Goal: Task Accomplishment & Management: Use online tool/utility

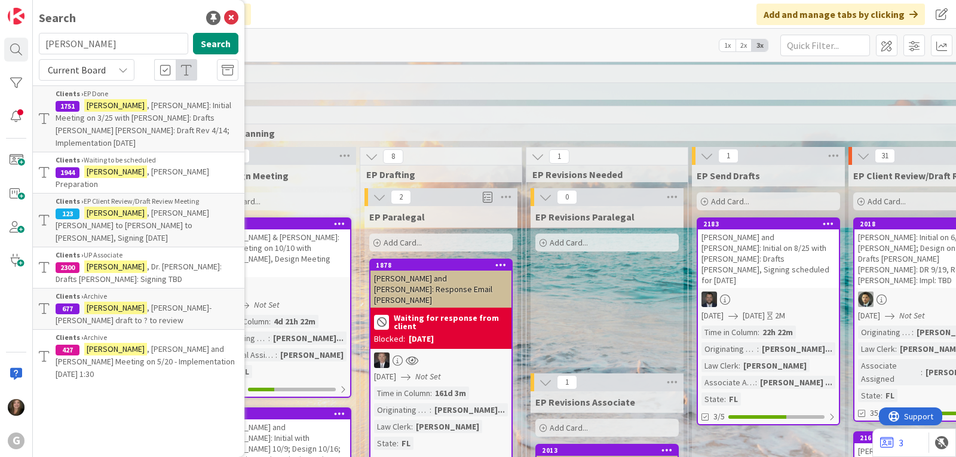
drag, startPoint x: 97, startPoint y: 42, endPoint x: 32, endPoint y: 43, distance: 65.7
click at [32, 43] on div "G Search [PERSON_NAME] Search Current Board Clients › EP Done 1751 [PERSON_NAME…" at bounding box center [16, 228] width 33 height 457
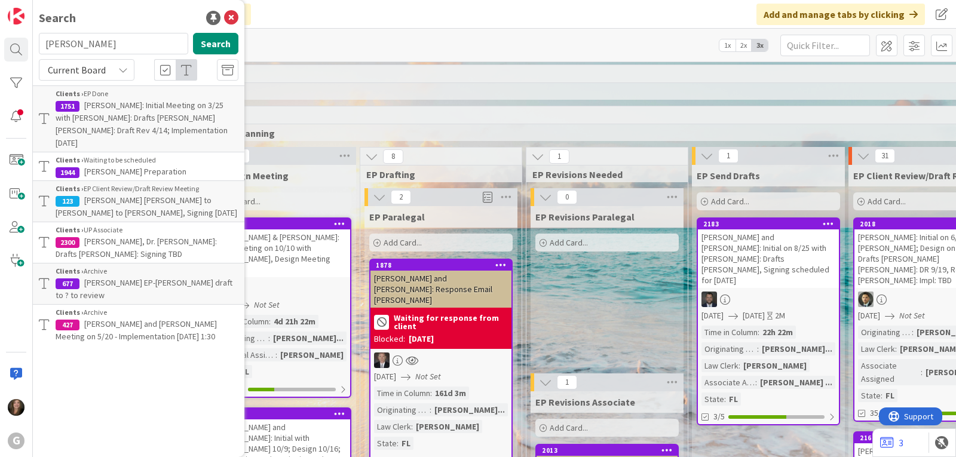
type input "[PERSON_NAME]"
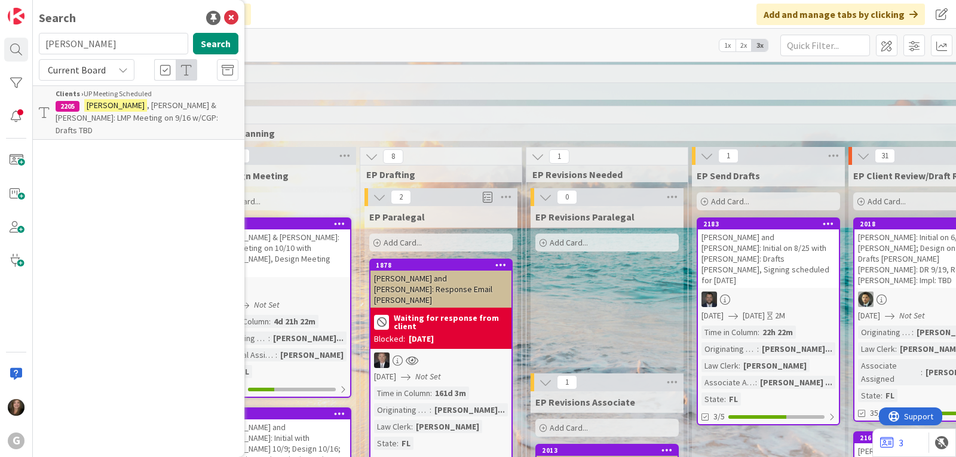
click at [86, 106] on mark "[PERSON_NAME]" at bounding box center [115, 105] width 63 height 13
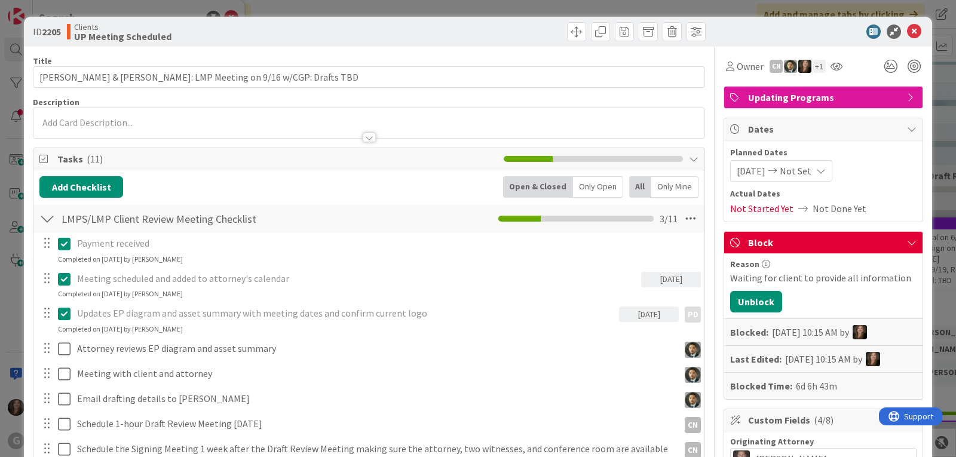
click at [79, 116] on div at bounding box center [368, 123] width 671 height 30
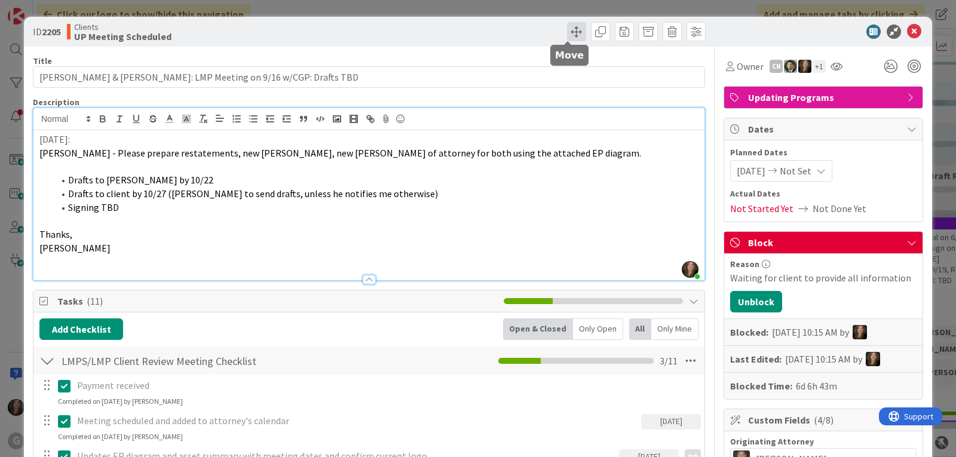
click at [569, 34] on span at bounding box center [576, 31] width 19 height 19
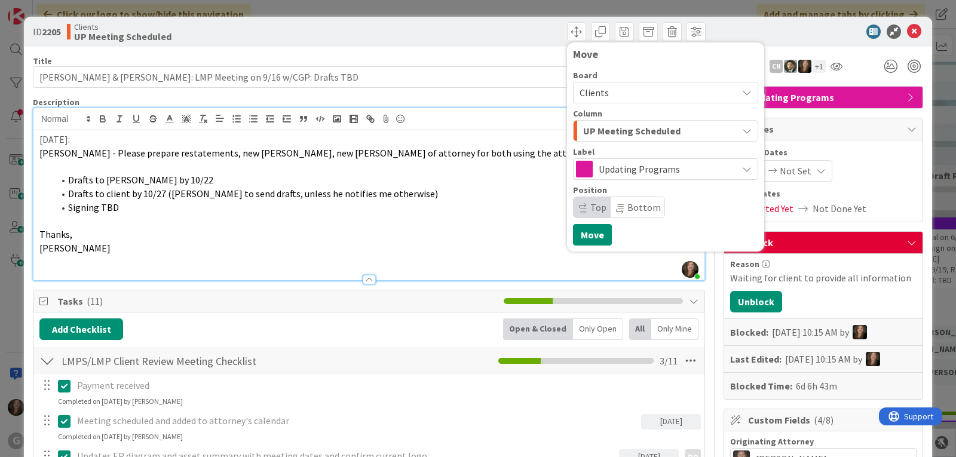
click at [742, 169] on icon at bounding box center [747, 169] width 10 height 10
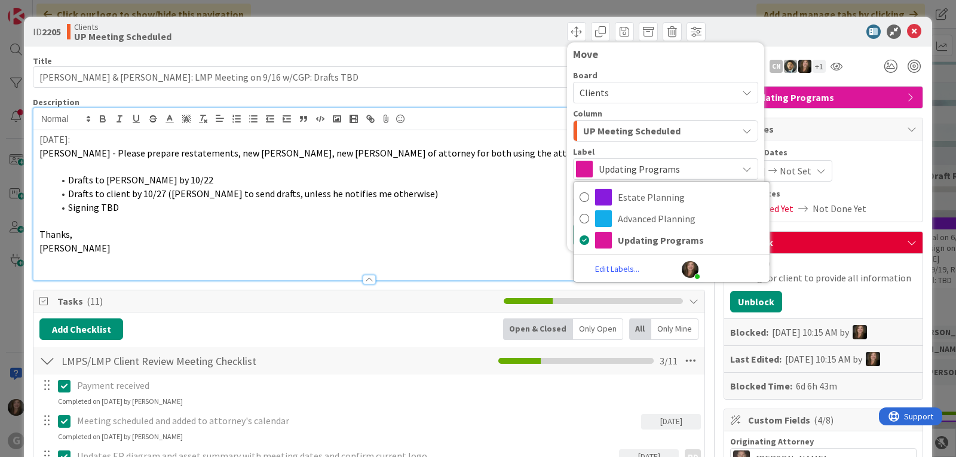
click at [731, 136] on button "UP Meeting Scheduled" at bounding box center [665, 131] width 185 height 22
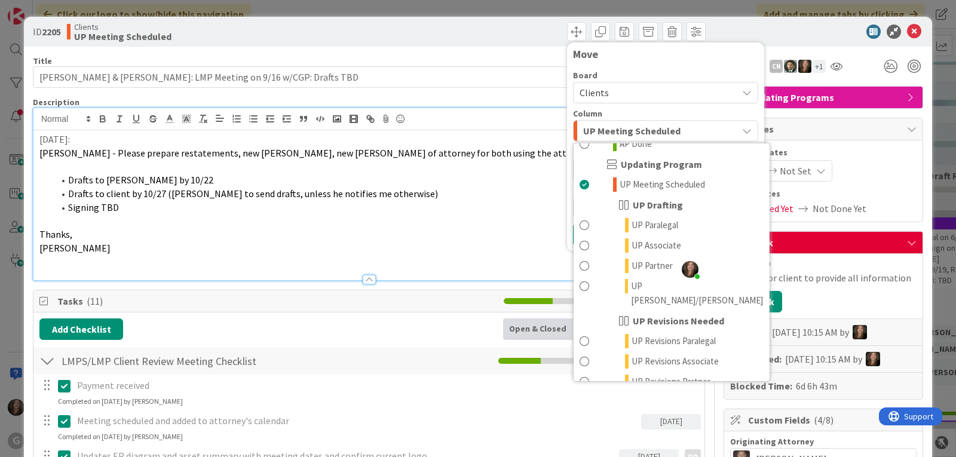
scroll to position [836, 0]
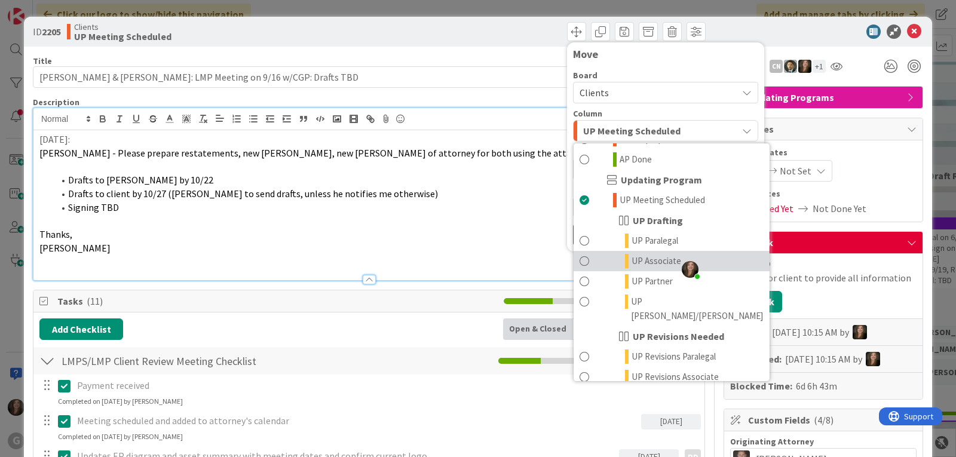
click at [650, 254] on span "UP Associate" at bounding box center [656, 261] width 50 height 14
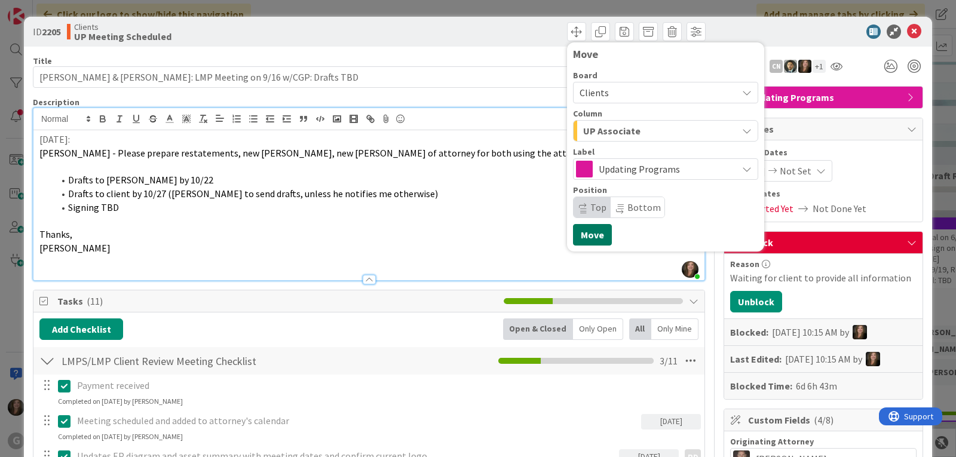
click at [581, 232] on button "Move" at bounding box center [592, 235] width 39 height 22
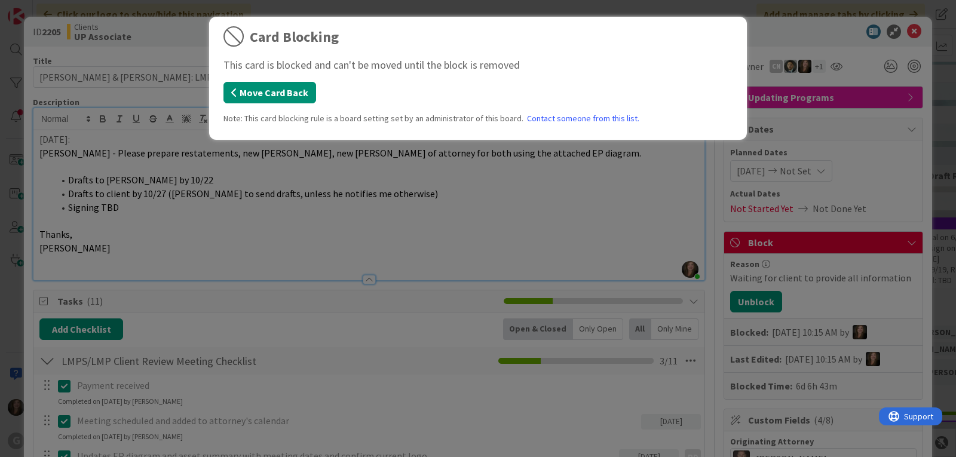
click at [281, 97] on button "Move Card Back" at bounding box center [269, 93] width 93 height 22
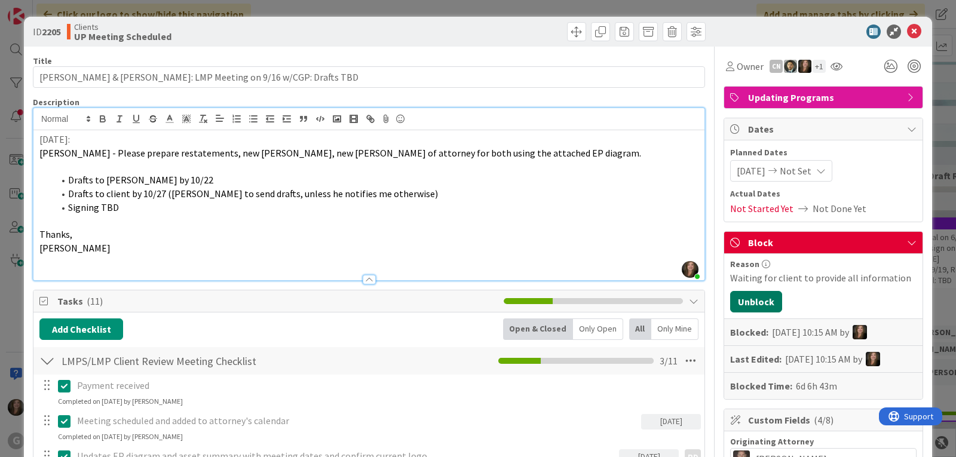
click at [762, 296] on button "Unblock" at bounding box center [756, 302] width 52 height 22
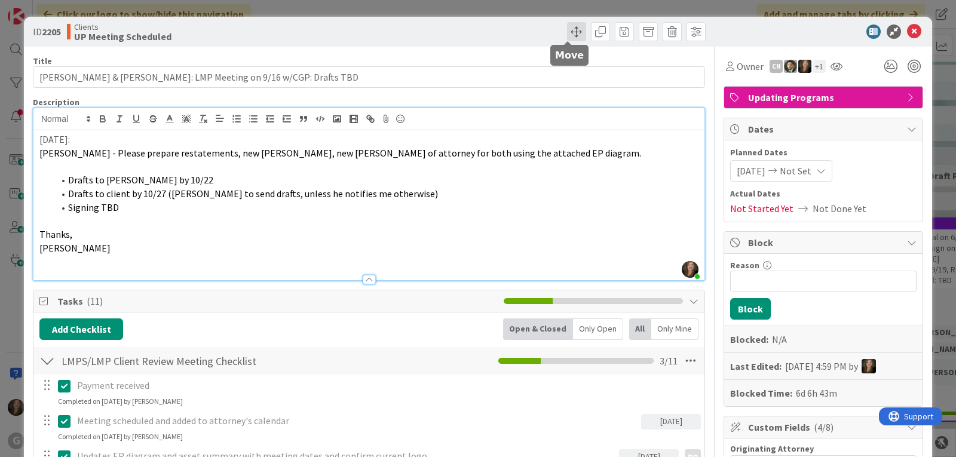
click at [568, 29] on span at bounding box center [576, 31] width 19 height 19
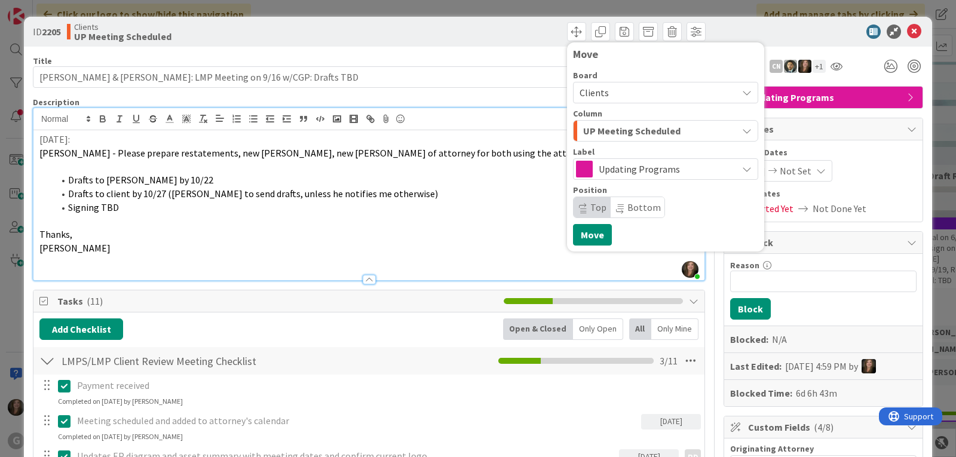
click at [679, 134] on div "UP Meeting Scheduled" at bounding box center [658, 130] width 157 height 19
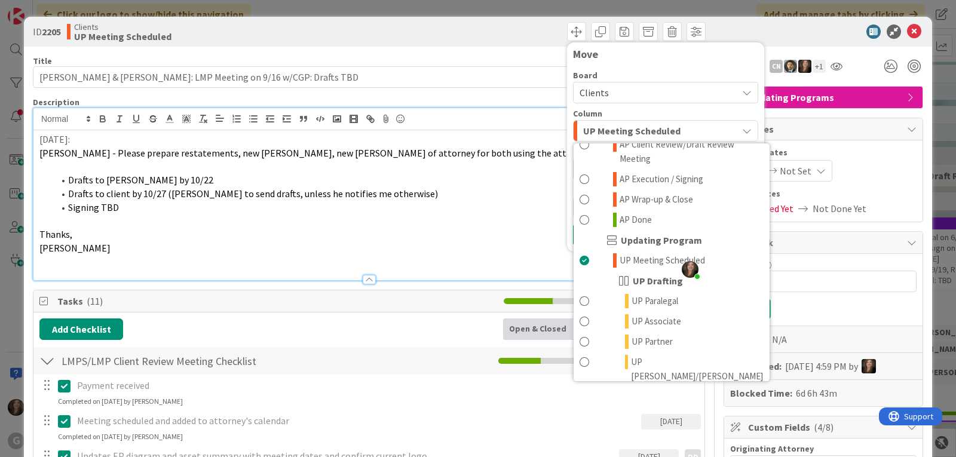
scroll to position [777, 0]
click at [664, 314] on span "UP Associate" at bounding box center [656, 321] width 50 height 14
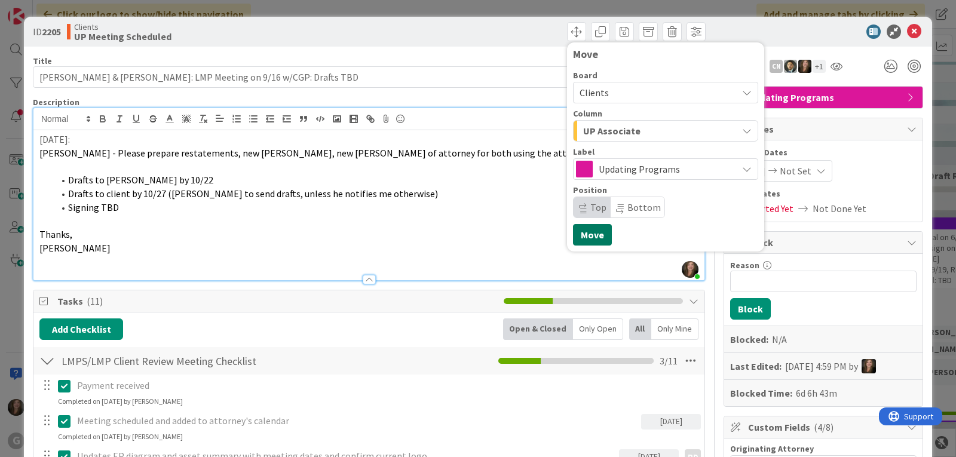
click at [585, 237] on button "Move" at bounding box center [592, 235] width 39 height 22
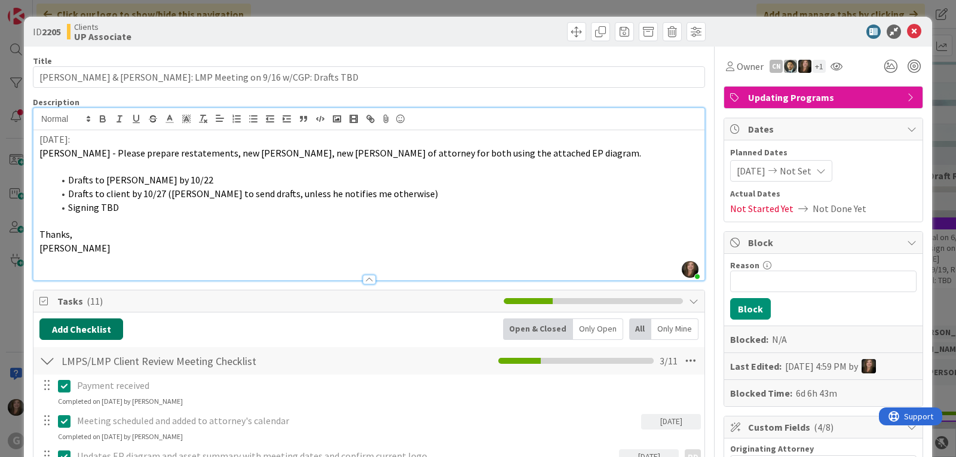
click at [81, 330] on button "Add Checklist" at bounding box center [81, 329] width 84 height 22
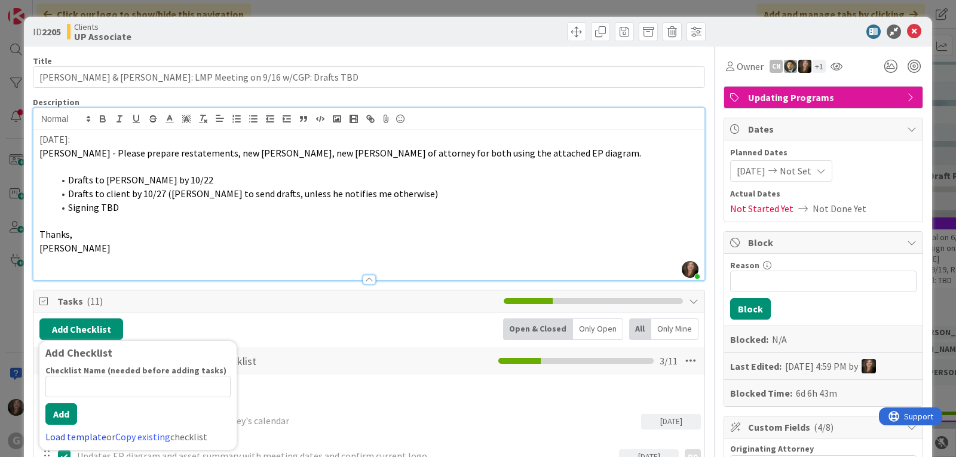
click at [63, 436] on link "Load template" at bounding box center [75, 437] width 61 height 12
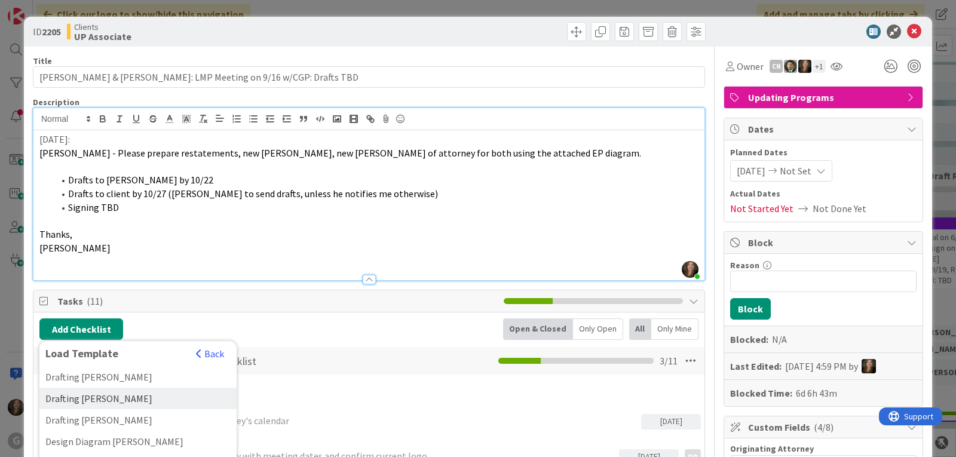
click at [116, 401] on div "Drafting [PERSON_NAME]" at bounding box center [137, 399] width 197 height 22
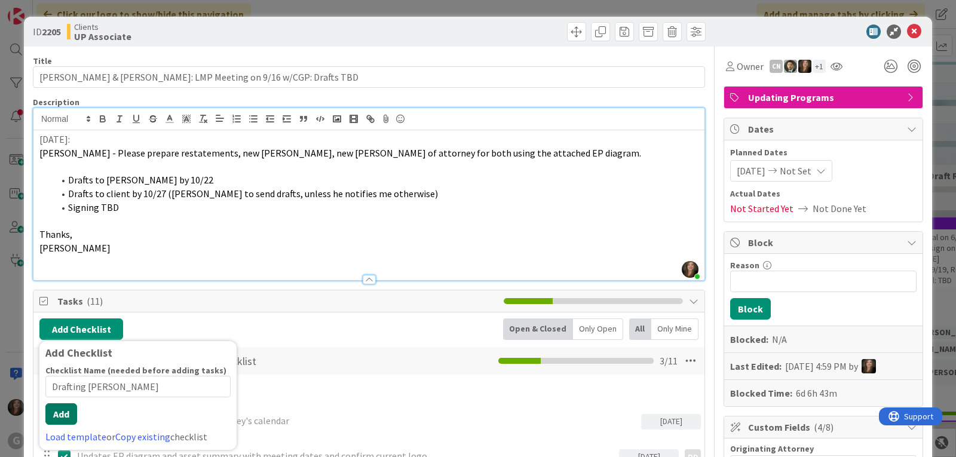
click at [54, 430] on div "Checklist Name (needed before adding tasks) 22 / 64 Drafting [PERSON_NAME] Add …" at bounding box center [137, 404] width 185 height 79
click at [61, 410] on button "Add" at bounding box center [61, 414] width 32 height 22
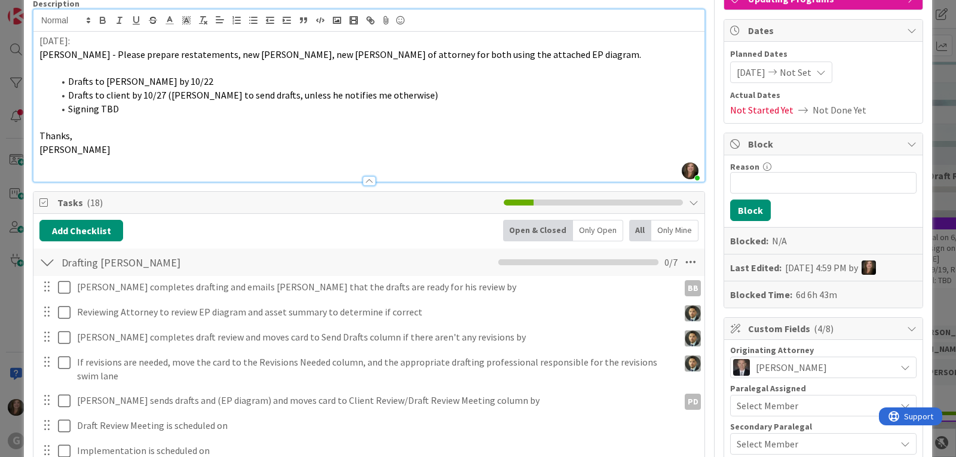
scroll to position [47, 0]
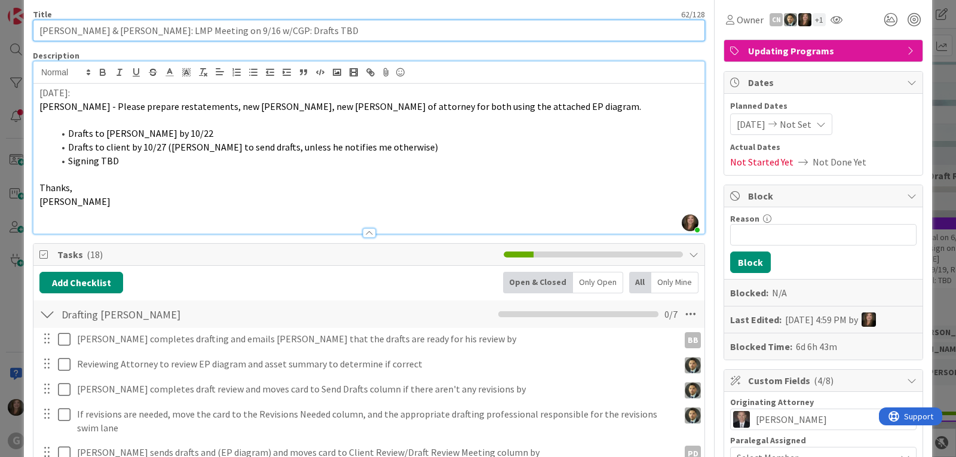
click at [310, 34] on input "[PERSON_NAME] & [PERSON_NAME]: LMP Meeting on 9/16 w/CGP: Drafts TBD" at bounding box center [369, 31] width 672 height 22
type input "[PERSON_NAME] & [PERSON_NAME]: LMP Meeting on 9/16 w/CGP: Drafts [PERSON_NAME]:…"
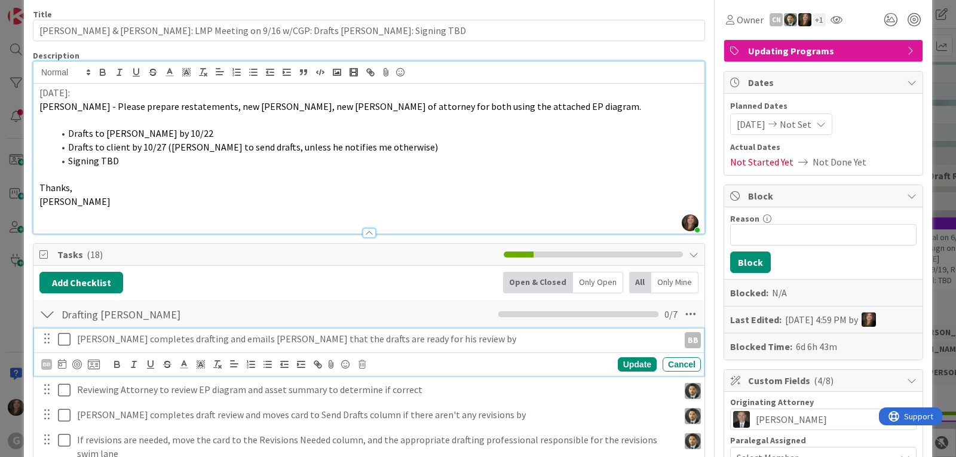
click at [107, 341] on p "[PERSON_NAME] completes drafting and emails [PERSON_NAME] that the drafts are r…" at bounding box center [375, 339] width 597 height 14
click at [60, 366] on icon at bounding box center [62, 364] width 8 height 10
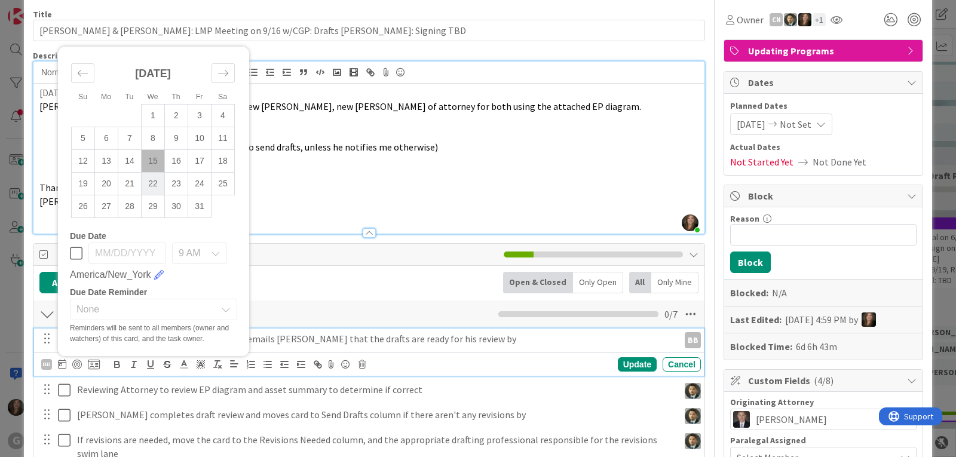
click at [158, 180] on td "22" at bounding box center [153, 183] width 23 height 23
type input "[DATE]"
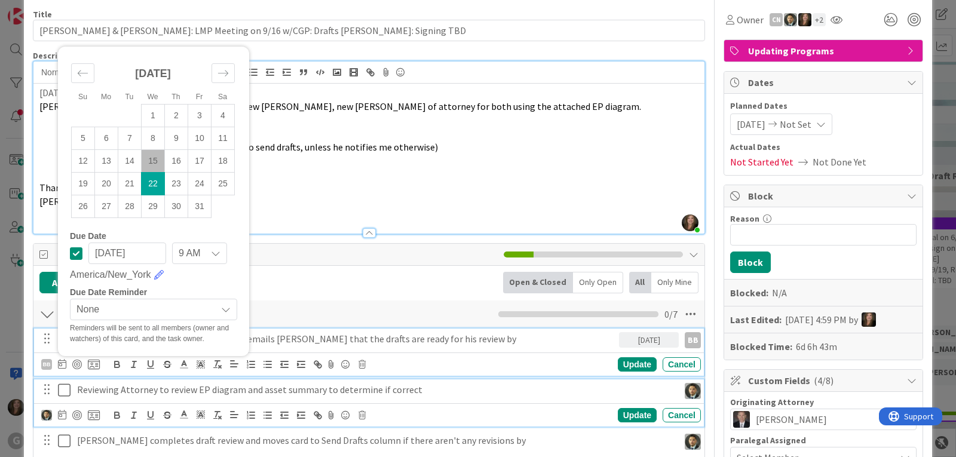
click at [121, 393] on p "Reviewing Attorney to review EP diagram and asset summary to determine if corre…" at bounding box center [375, 390] width 597 height 14
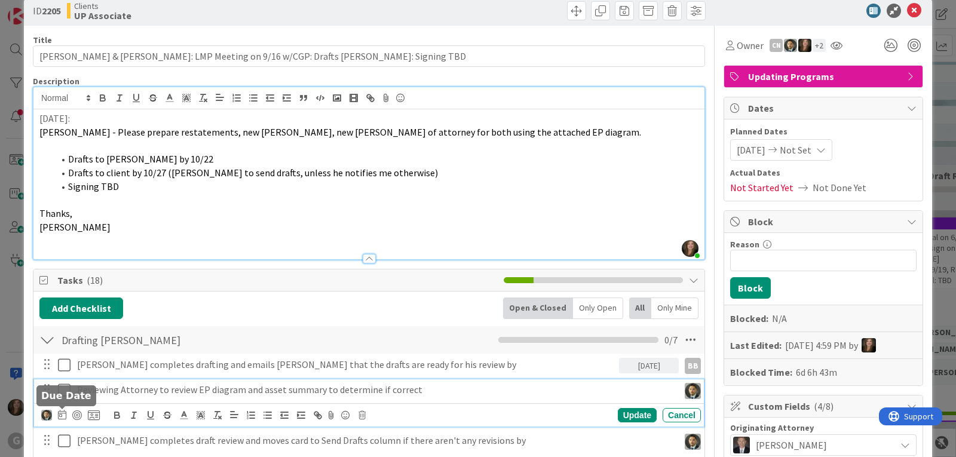
click at [60, 415] on icon at bounding box center [62, 415] width 8 height 10
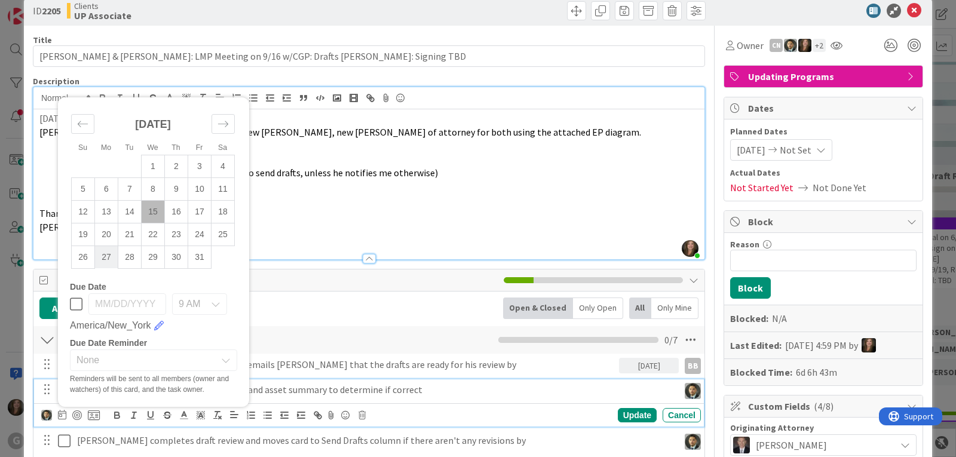
click at [107, 255] on td "27" at bounding box center [106, 257] width 23 height 23
type input "[DATE]"
click at [99, 441] on p "[PERSON_NAME] completes draft review and moves card to Send Drafts column if th…" at bounding box center [375, 441] width 597 height 14
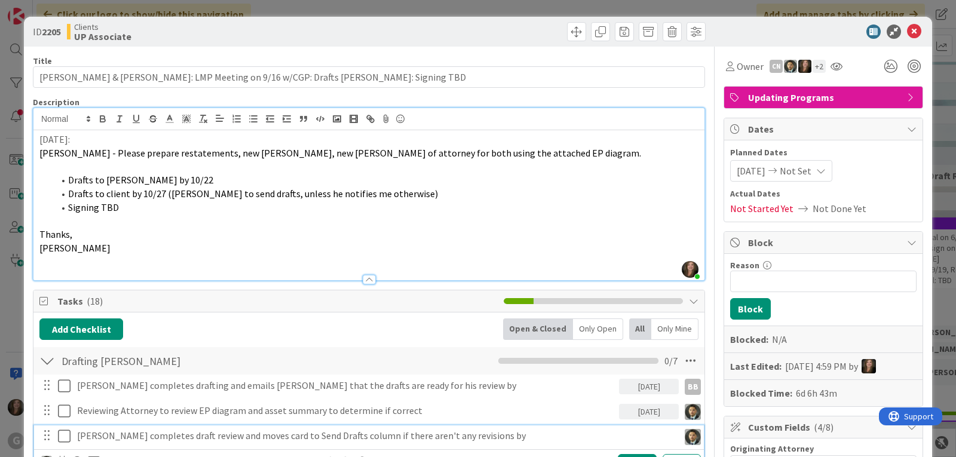
scroll to position [60, 0]
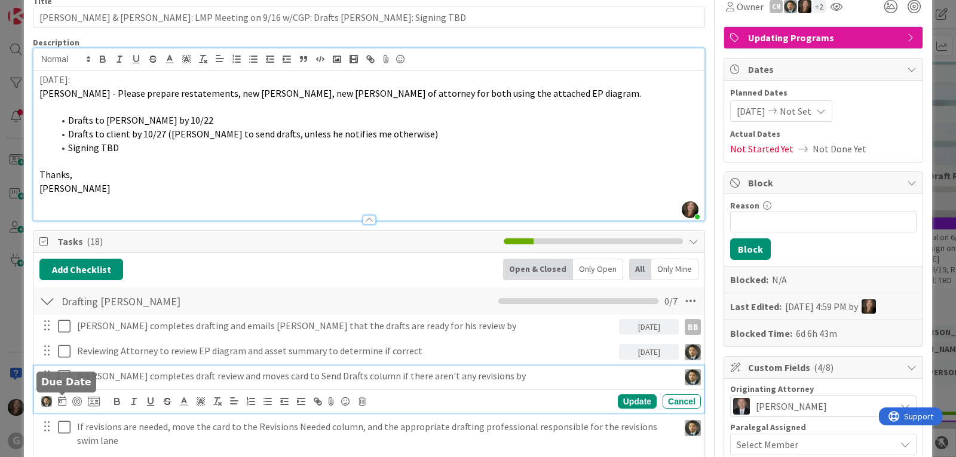
click at [59, 400] on icon at bounding box center [62, 401] width 8 height 10
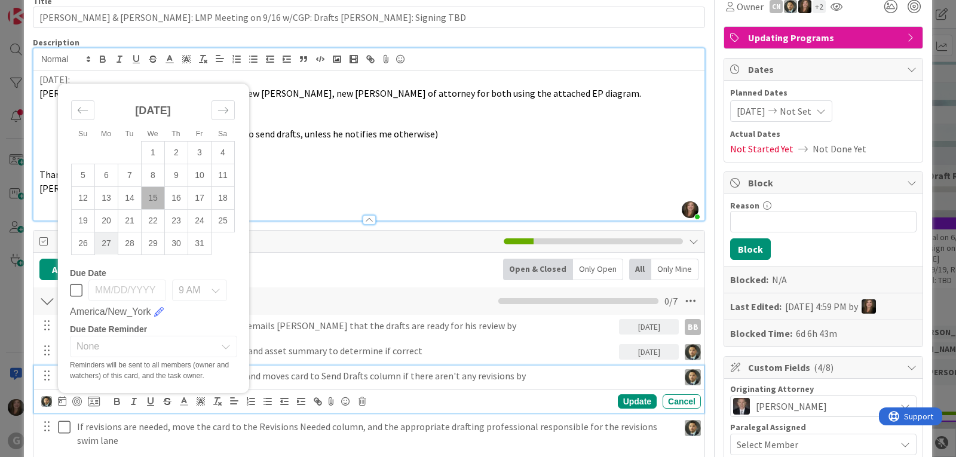
click at [108, 240] on td "27" at bounding box center [106, 243] width 23 height 23
type input "[DATE]"
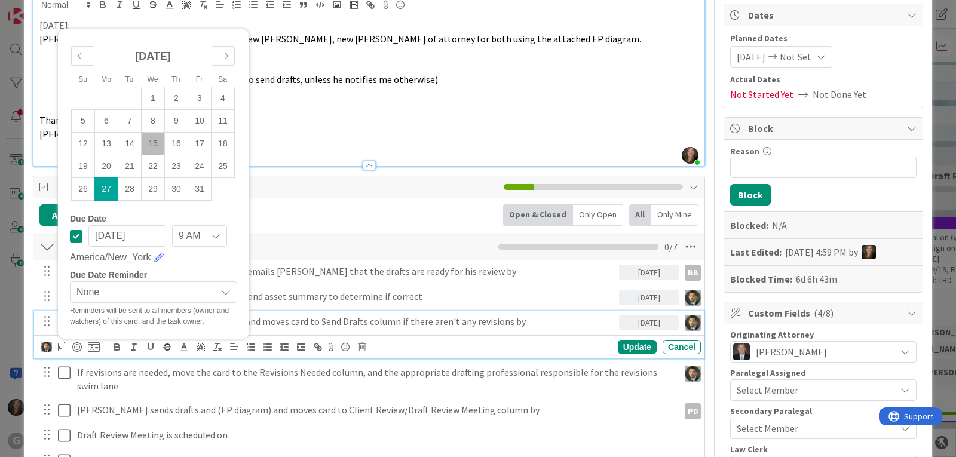
scroll to position [119, 0]
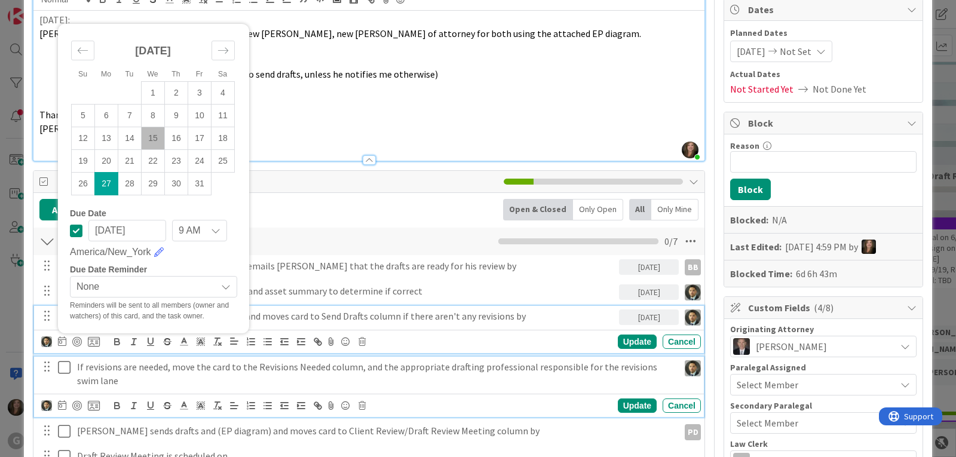
click at [167, 367] on p "If revisions are needed, move the card to the Revisions Needed column, and the …" at bounding box center [375, 373] width 597 height 27
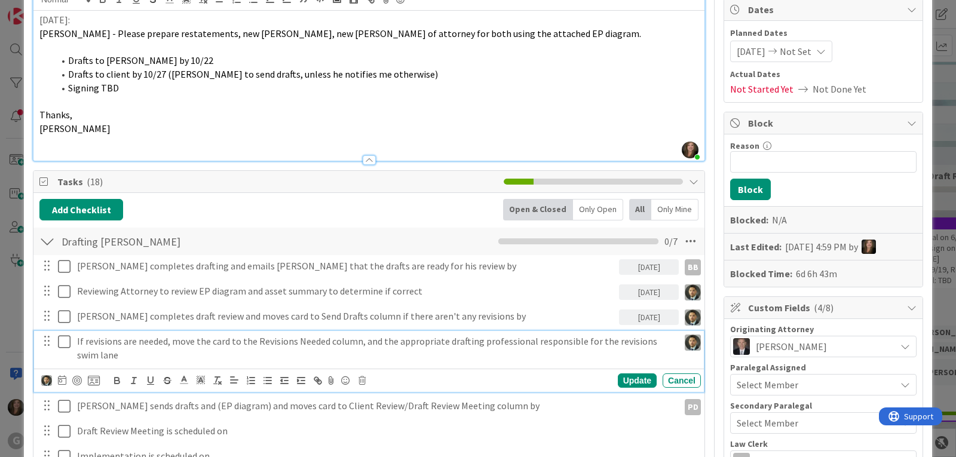
scroll to position [94, 0]
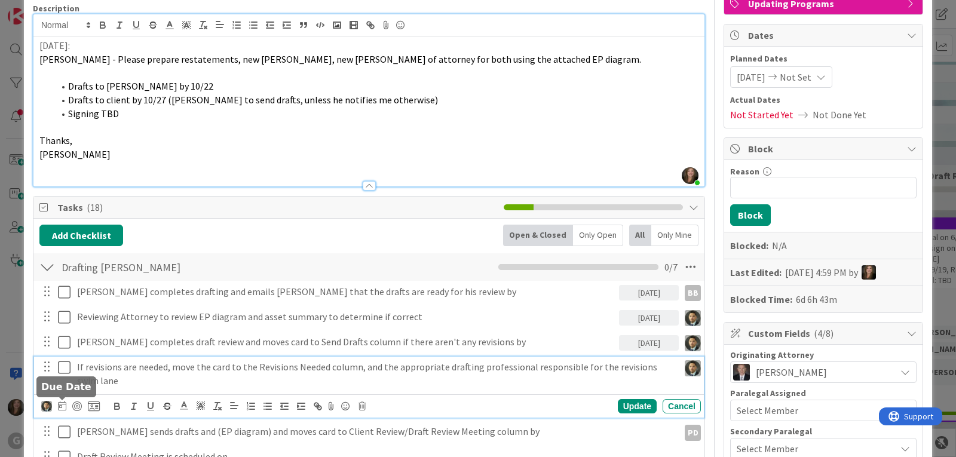
click at [62, 404] on icon at bounding box center [62, 406] width 8 height 10
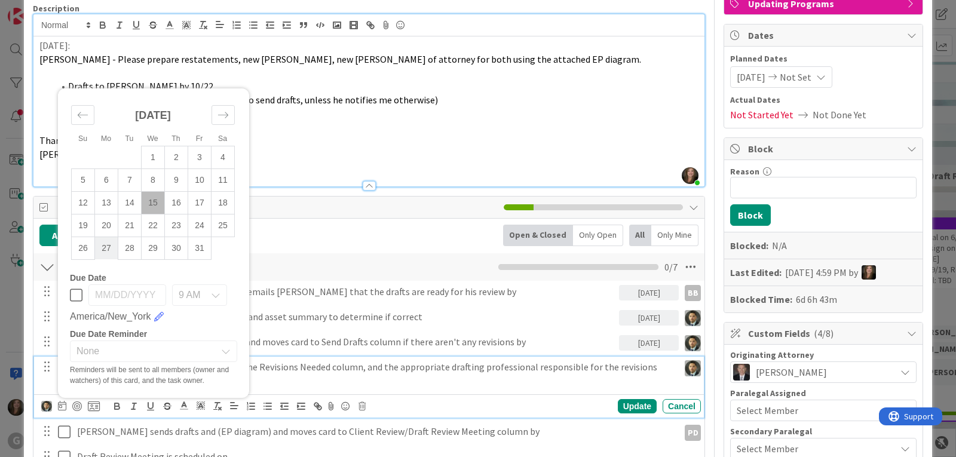
click at [99, 245] on td "27" at bounding box center [106, 248] width 23 height 23
type input "[DATE]"
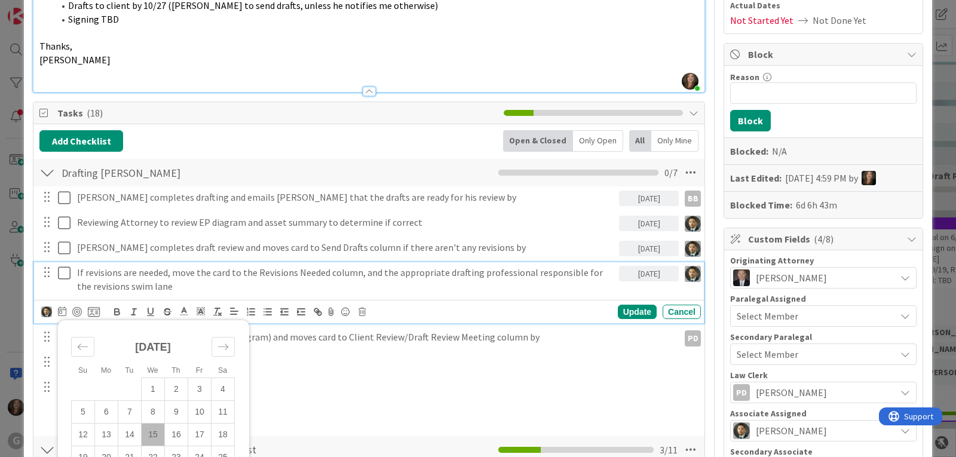
scroll to position [213, 0]
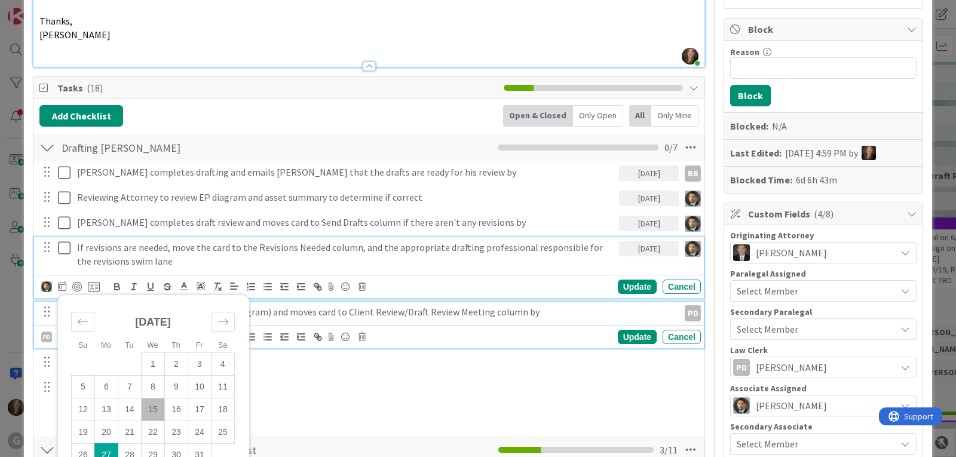
click at [312, 314] on p "[PERSON_NAME] sends drafts and (EP diagram) and moves card to Client Review/Dra…" at bounding box center [375, 312] width 597 height 14
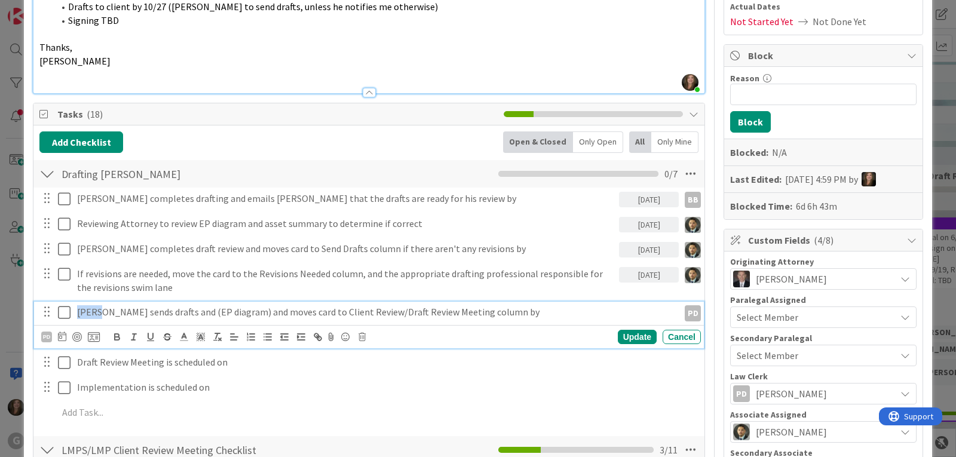
drag, startPoint x: 96, startPoint y: 313, endPoint x: 76, endPoint y: 311, distance: 19.8
click at [76, 311] on div "[PERSON_NAME] sends drafts and (EP diagram) and moves card to Client Review/Dra…" at bounding box center [375, 312] width 606 height 21
click at [45, 338] on div "PD" at bounding box center [46, 337] width 11 height 11
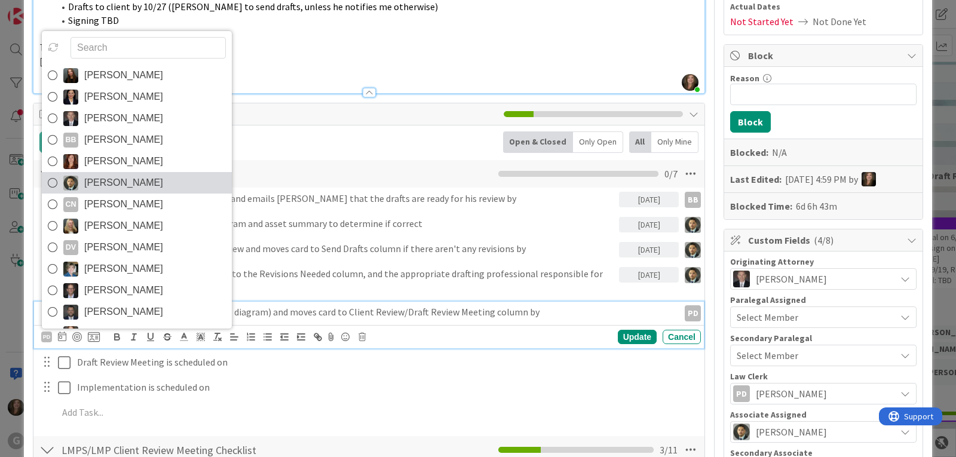
click at [111, 178] on span "[PERSON_NAME]" at bounding box center [123, 183] width 79 height 18
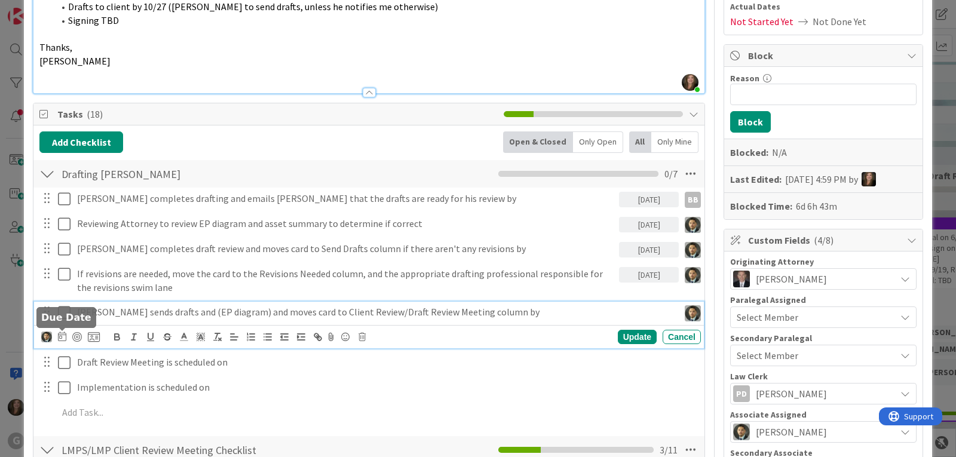
click at [61, 338] on icon at bounding box center [62, 337] width 8 height 10
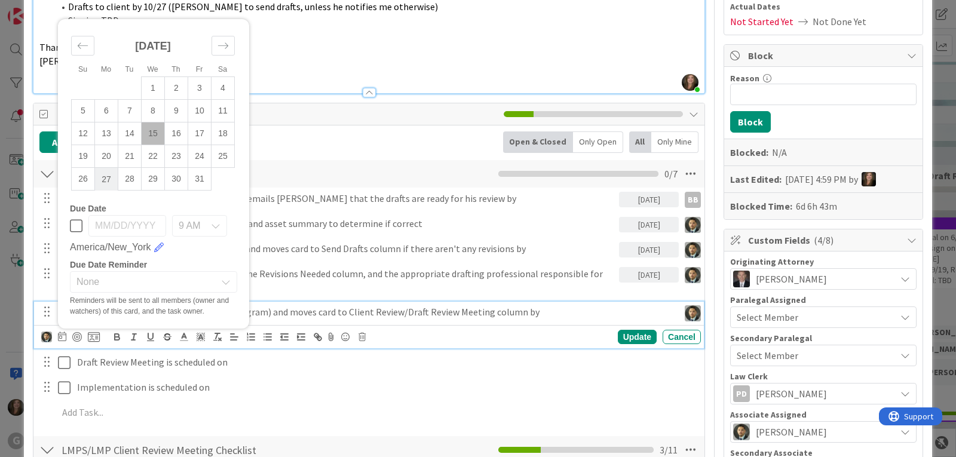
click at [104, 178] on td "27" at bounding box center [106, 179] width 23 height 23
type input "[DATE]"
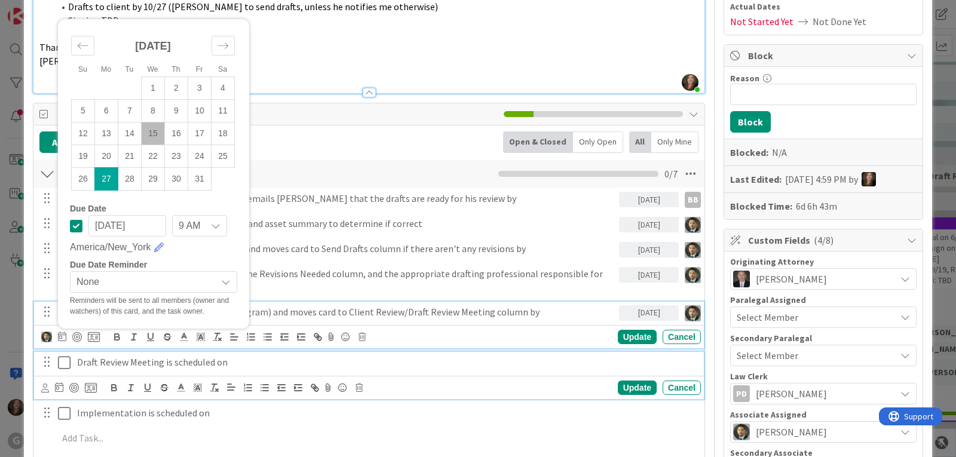
click at [108, 358] on p "Draft Review Meeting is scheduled on" at bounding box center [386, 362] width 619 height 14
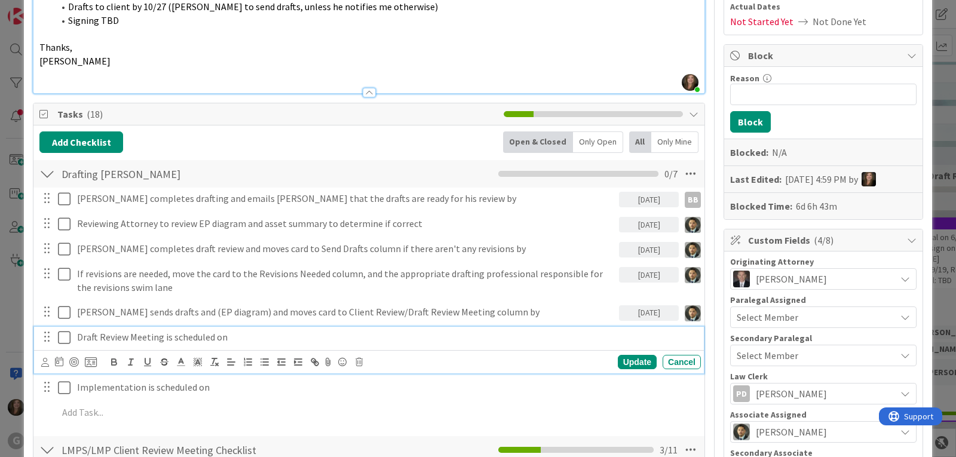
scroll to position [162, 0]
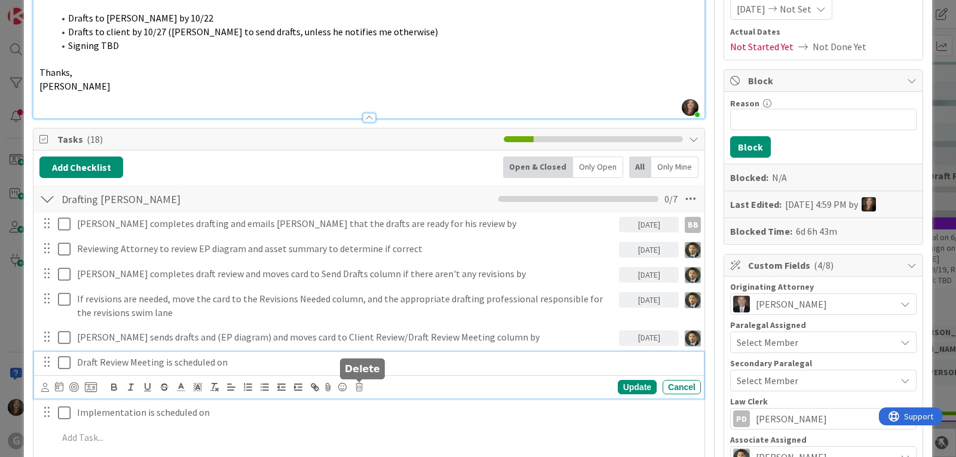
click at [358, 384] on icon at bounding box center [358, 387] width 7 height 8
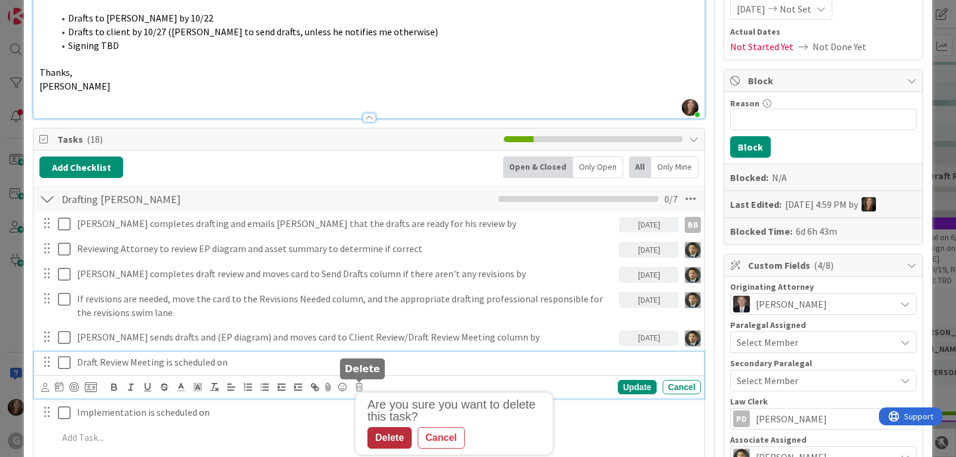
click at [389, 439] on div "Delete" at bounding box center [389, 438] width 44 height 22
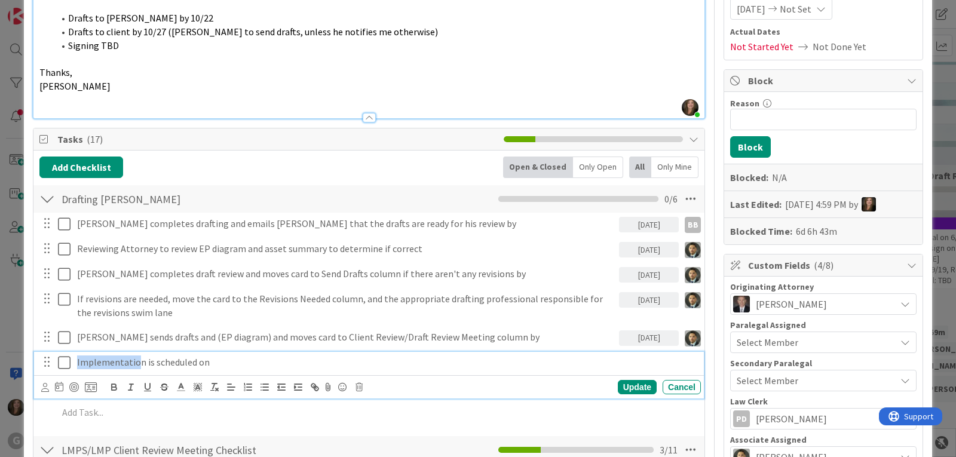
drag, startPoint x: 139, startPoint y: 362, endPoint x: 68, endPoint y: 360, distance: 70.5
click at [68, 360] on div "Implementation is scheduled on" at bounding box center [370, 362] width 662 height 21
click at [42, 387] on icon at bounding box center [45, 387] width 8 height 9
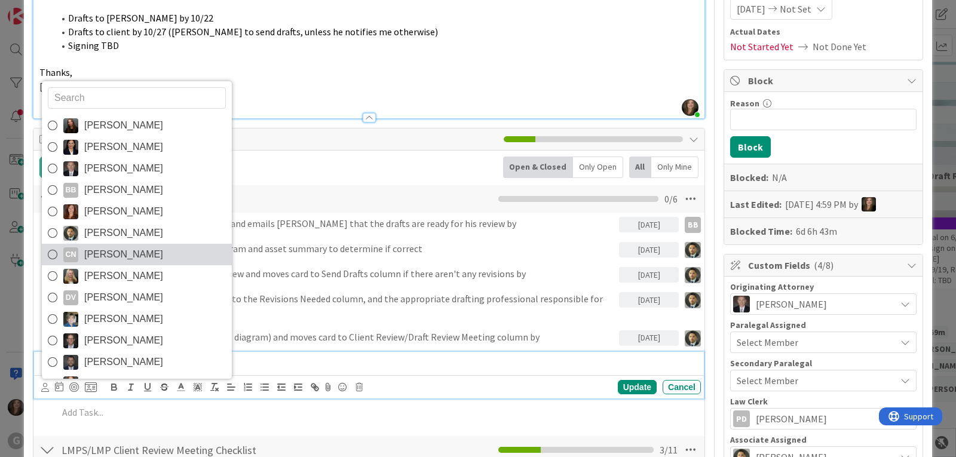
click at [109, 259] on span "[PERSON_NAME]" at bounding box center [123, 255] width 79 height 18
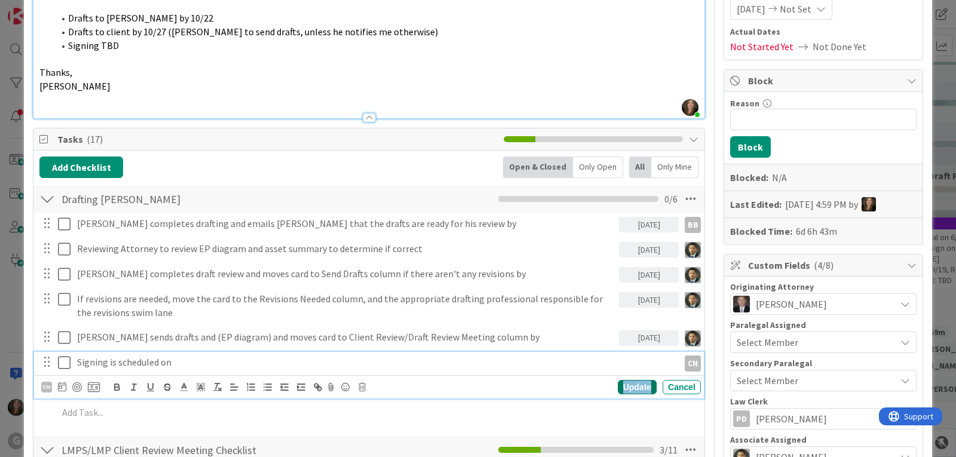
click at [619, 388] on div "Update" at bounding box center [637, 387] width 39 height 14
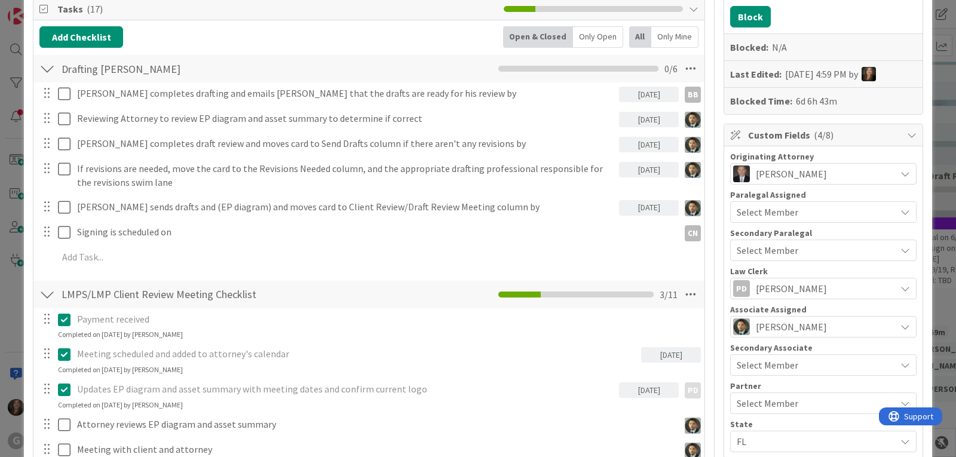
scroll to position [299, 0]
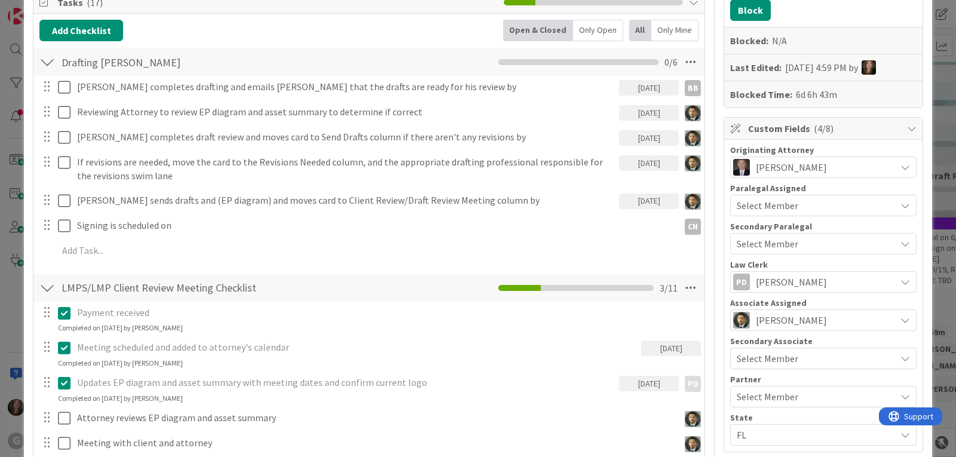
click at [787, 358] on span "Select Member" at bounding box center [768, 358] width 62 height 14
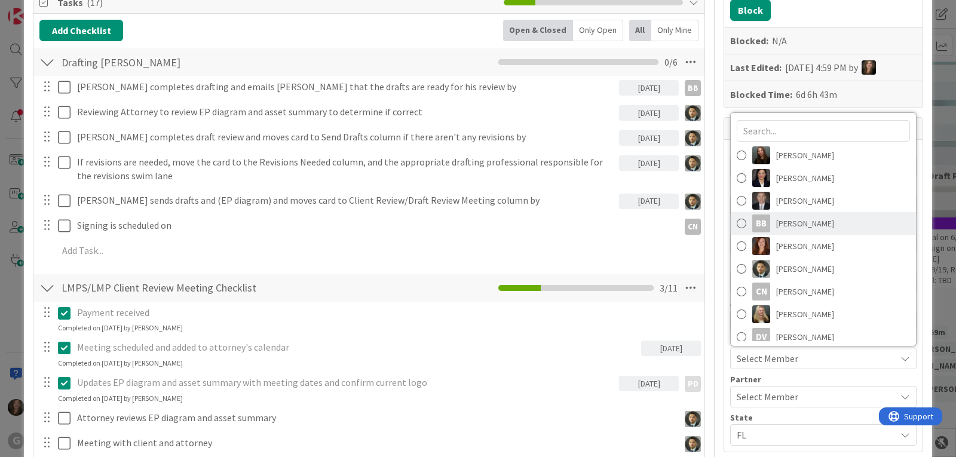
click at [786, 223] on span "[PERSON_NAME]" at bounding box center [805, 223] width 58 height 18
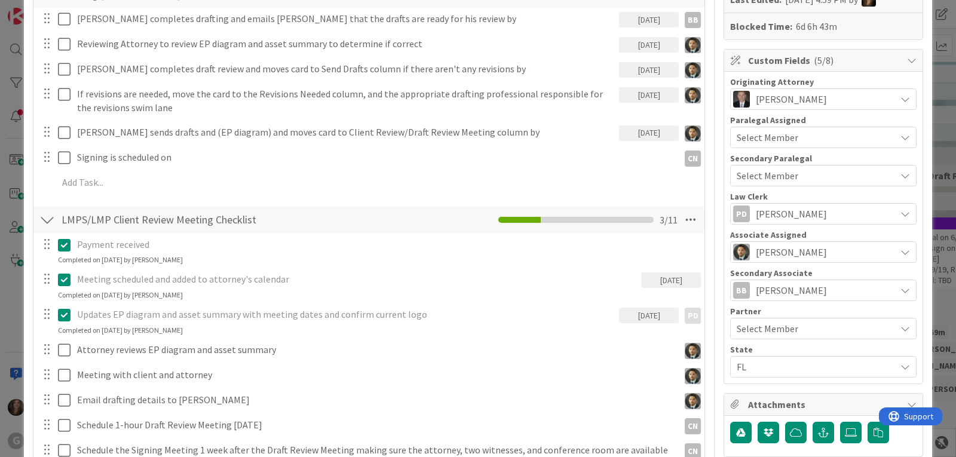
scroll to position [418, 0]
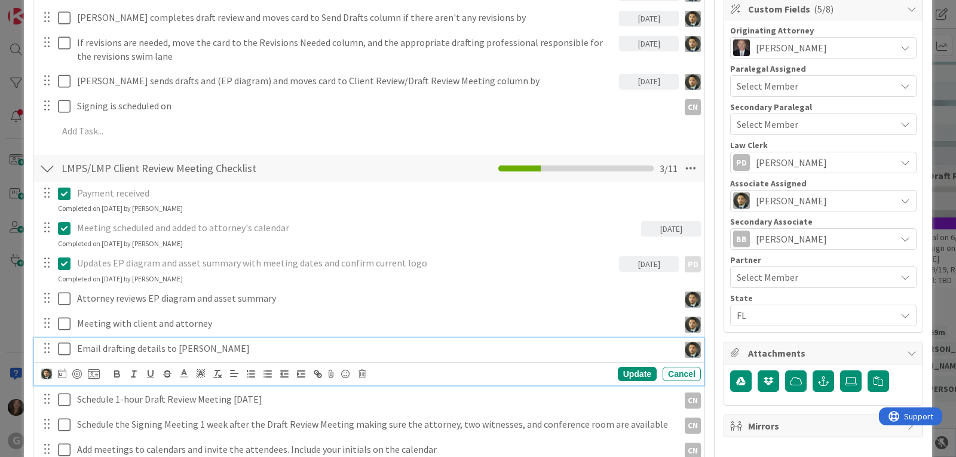
click at [62, 349] on icon at bounding box center [64, 349] width 13 height 14
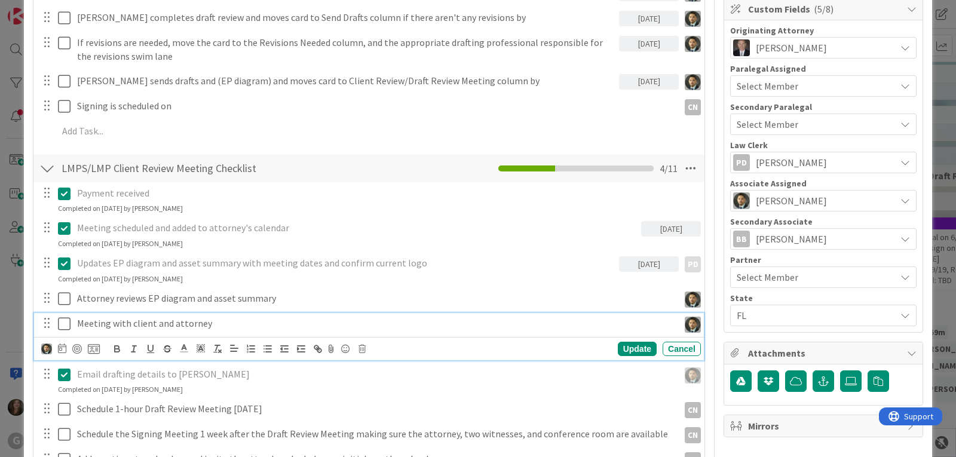
click at [65, 323] on icon at bounding box center [64, 324] width 13 height 14
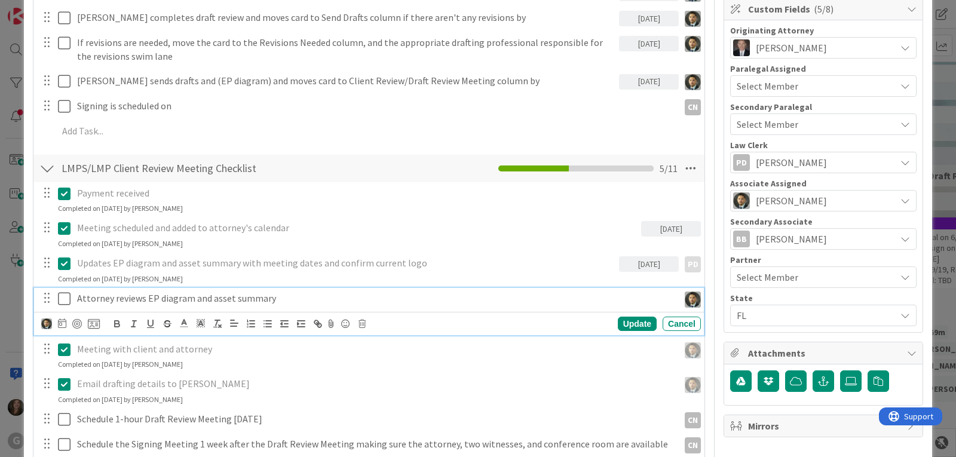
click at [63, 299] on icon at bounding box center [64, 299] width 13 height 14
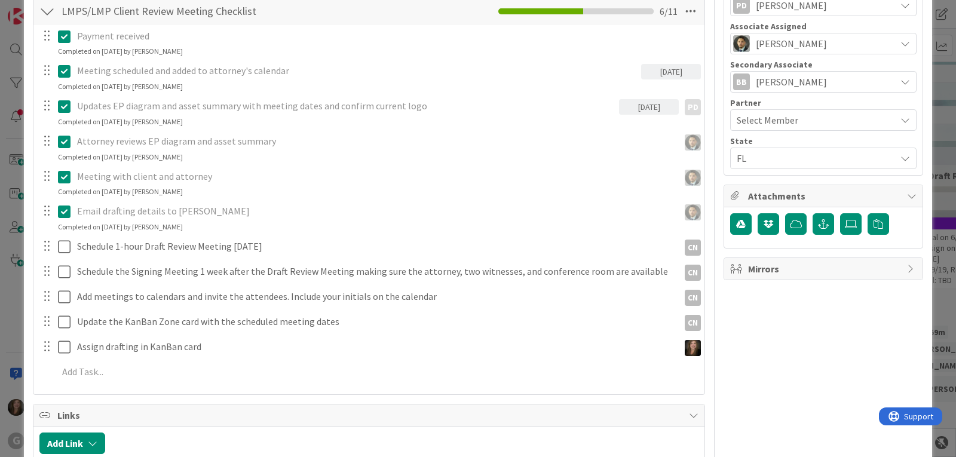
scroll to position [657, 0]
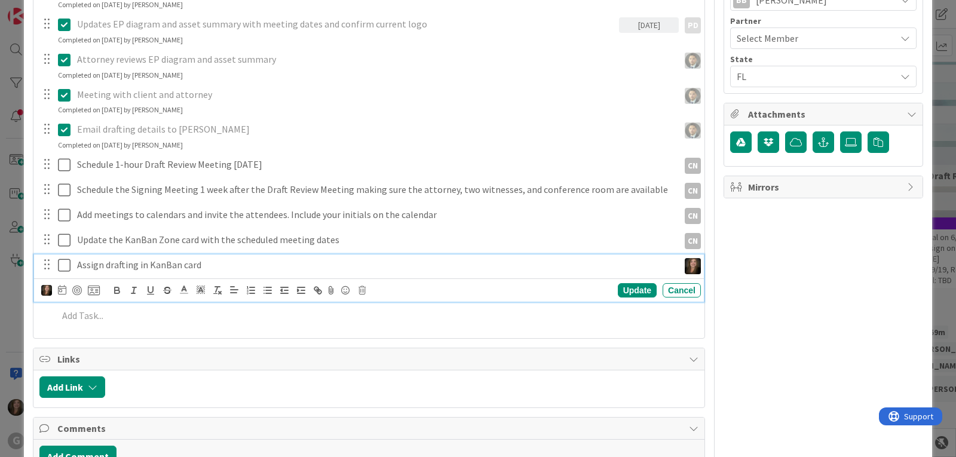
click at [65, 265] on icon at bounding box center [64, 265] width 13 height 14
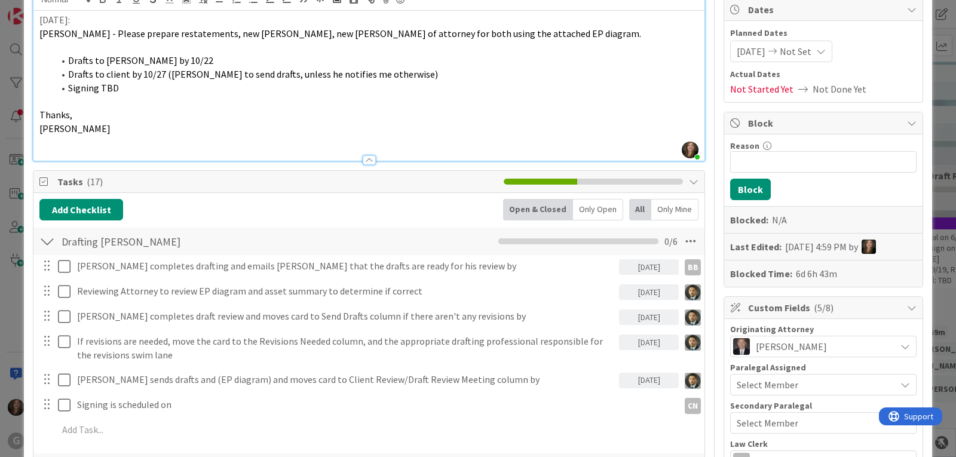
scroll to position [0, 0]
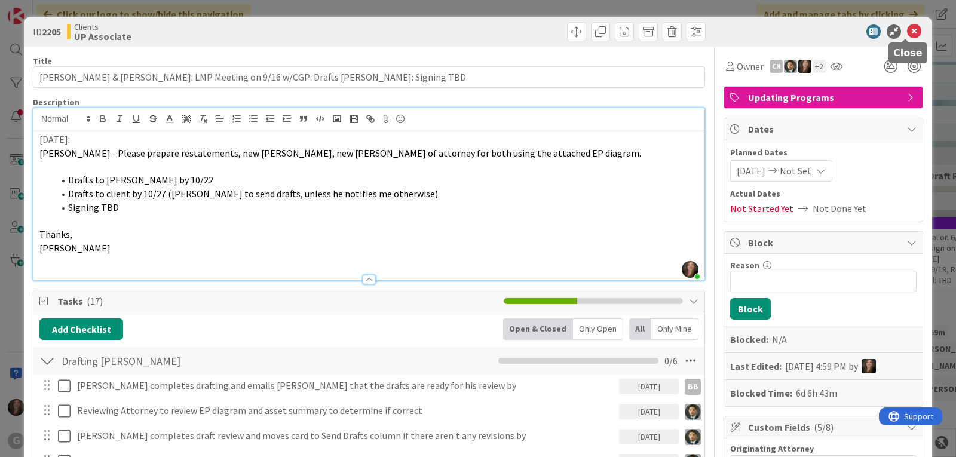
click at [907, 29] on icon at bounding box center [914, 31] width 14 height 14
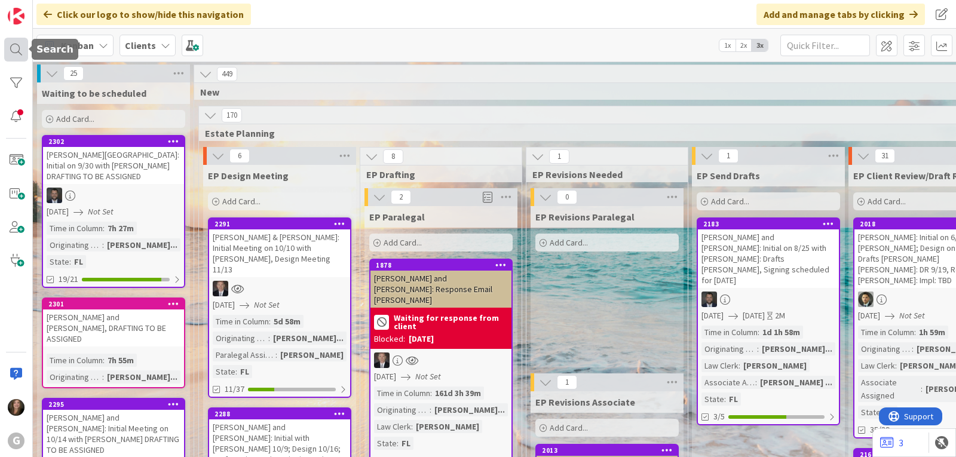
click at [13, 44] on div at bounding box center [16, 50] width 24 height 24
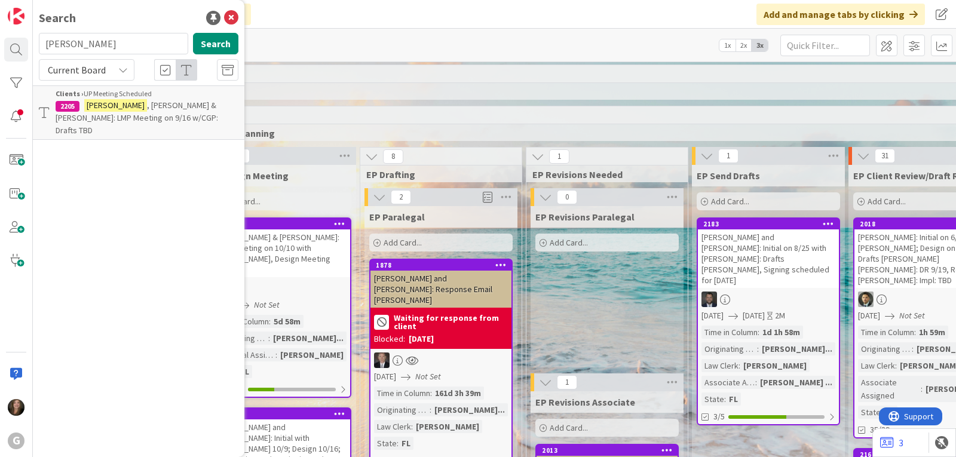
drag, startPoint x: 85, startPoint y: 39, endPoint x: 41, endPoint y: 42, distance: 43.7
click at [41, 42] on input "[PERSON_NAME]" at bounding box center [113, 44] width 149 height 22
type input "[PERSON_NAME]"
click at [109, 118] on span ", [PERSON_NAME] and [PERSON_NAME]: Non-LMP Meeting 10/8: Received Signed Hourly…" at bounding box center [145, 124] width 178 height 48
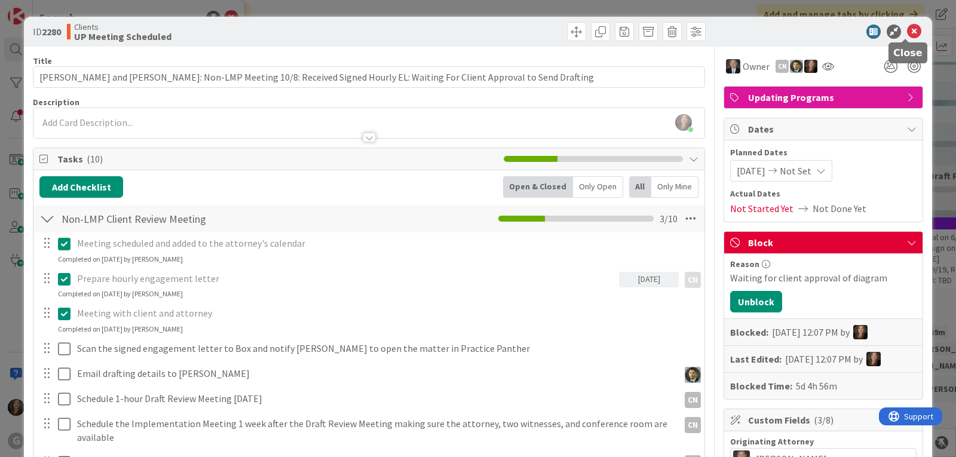
click at [907, 29] on icon at bounding box center [914, 31] width 14 height 14
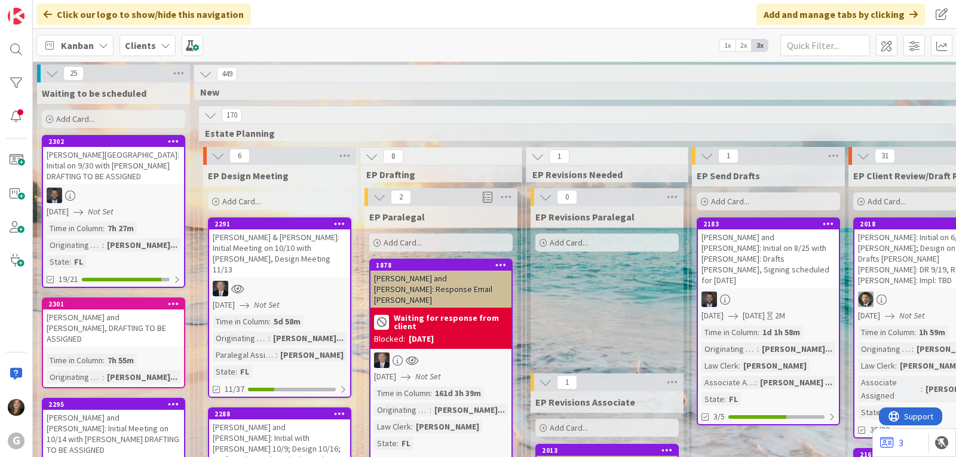
click at [158, 56] on div "Clients" at bounding box center [147, 46] width 56 height 22
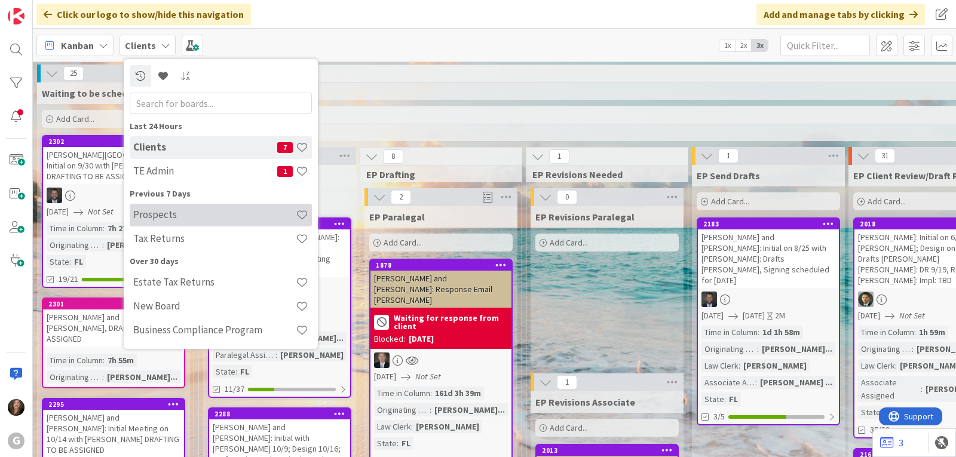
click at [162, 215] on h4 "Prospects" at bounding box center [214, 214] width 162 height 12
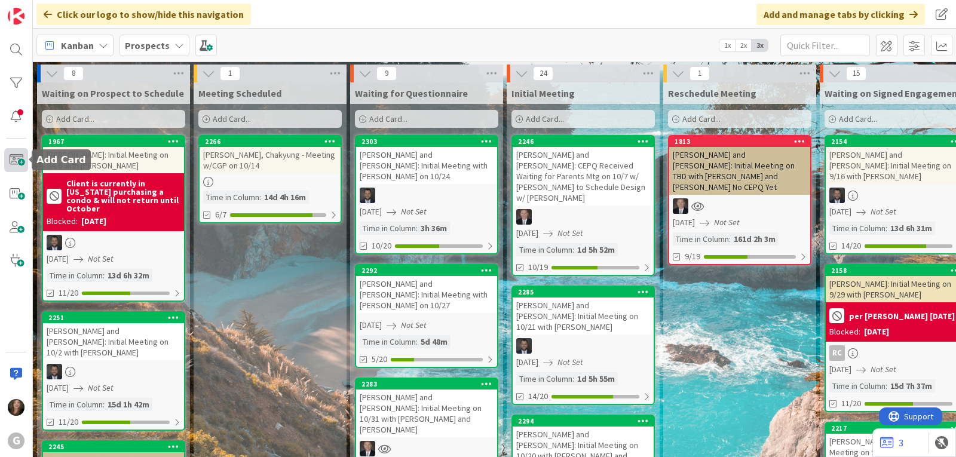
click at [14, 158] on span at bounding box center [16, 160] width 24 height 24
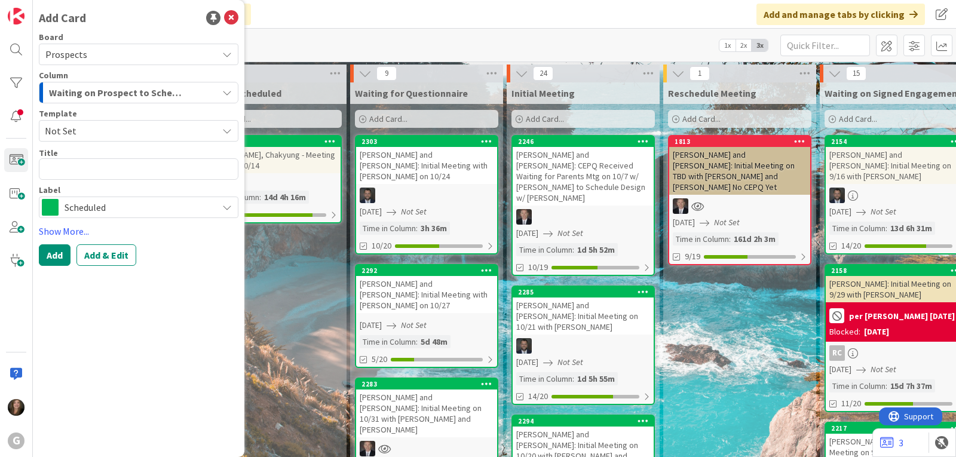
click at [213, 128] on span "Not Set" at bounding box center [139, 131] width 200 height 22
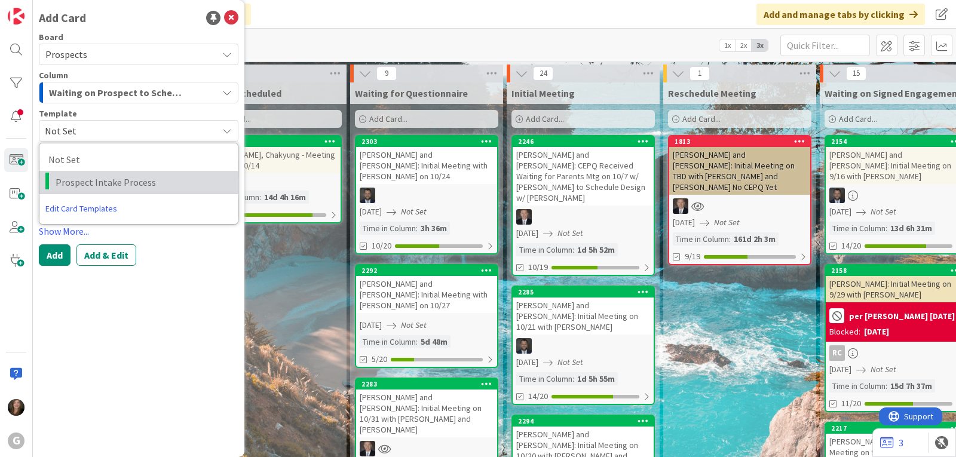
click at [124, 182] on span "Prospect Intake Process" at bounding box center [142, 182] width 173 height 16
type textarea "x"
type textarea "Prospect Intake Process"
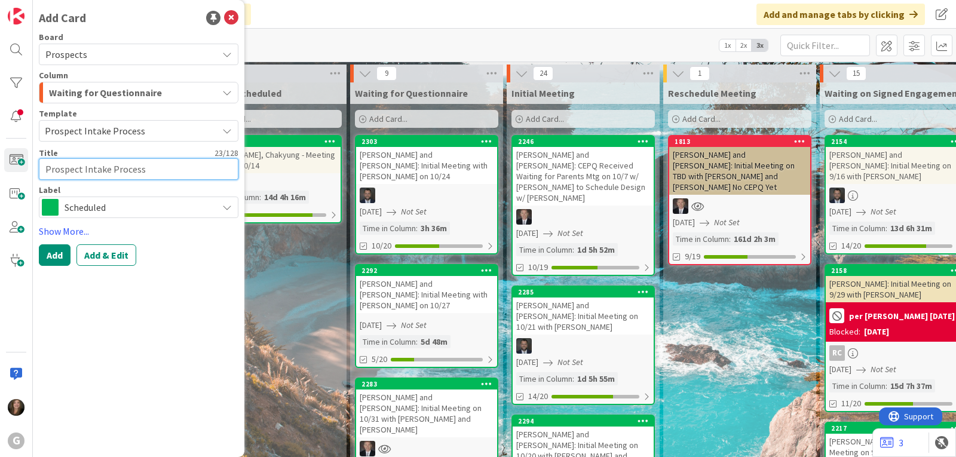
drag, startPoint x: 159, startPoint y: 173, endPoint x: 39, endPoint y: 171, distance: 120.7
click at [39, 171] on textarea "Prospect Intake Process" at bounding box center [139, 169] width 200 height 22
type textarea "x"
type textarea "K"
type textarea "x"
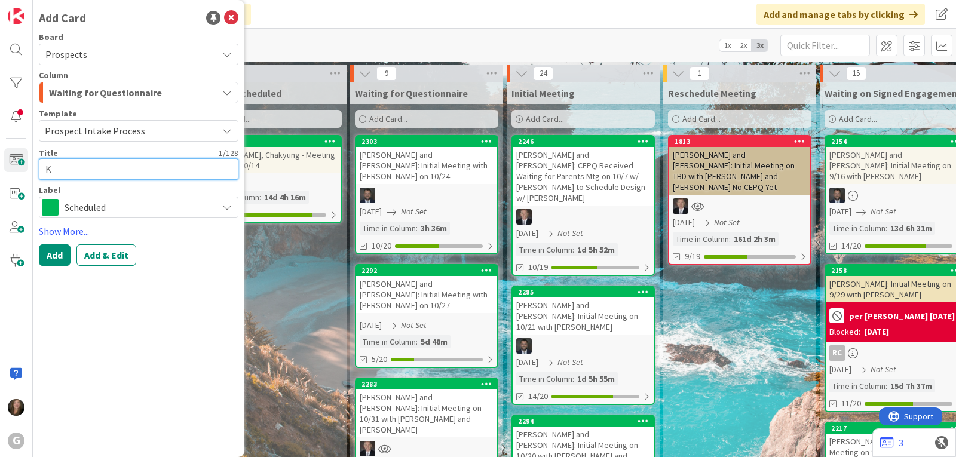
type textarea "Ki"
type textarea "x"
type textarea "Kie"
type textarea "x"
type textarea "Kien"
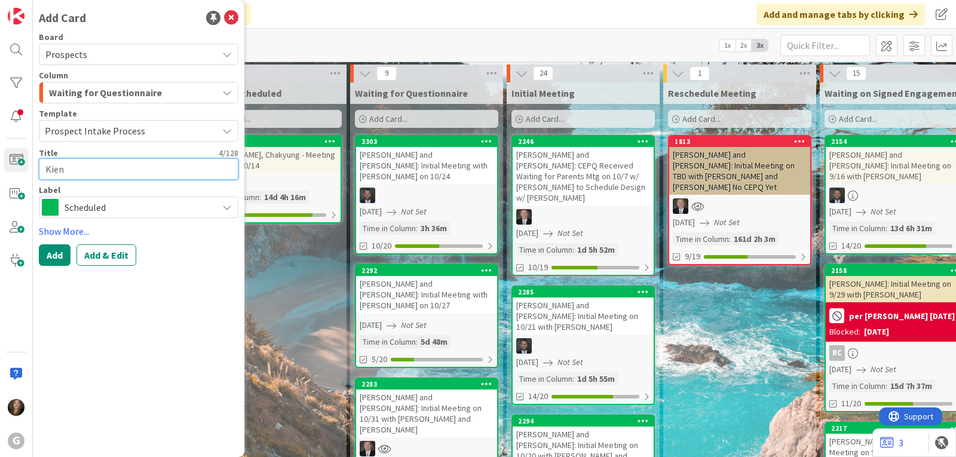
type textarea "x"
type textarea "Kien,"
type textarea "x"
type textarea "Kien,"
type textarea "x"
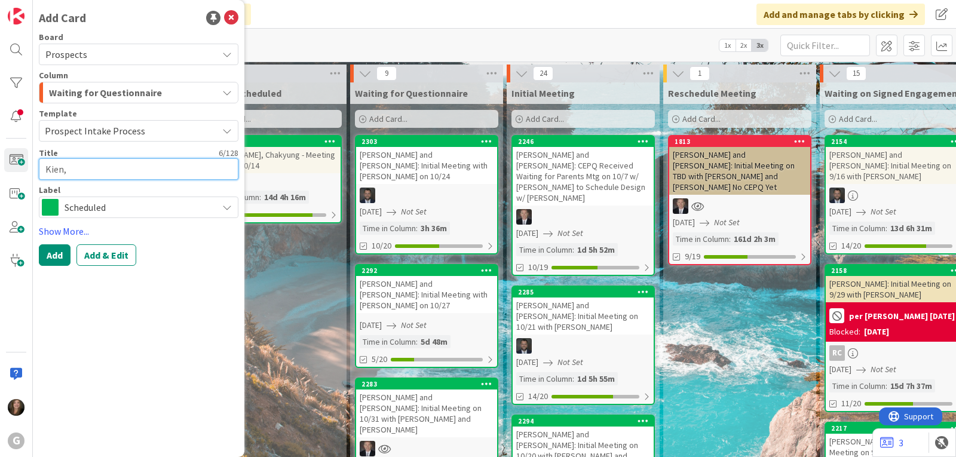
type textarea "Kien, A"
type textarea "x"
type textarea "Kien, Ad"
type textarea "x"
type textarea "[PERSON_NAME]"
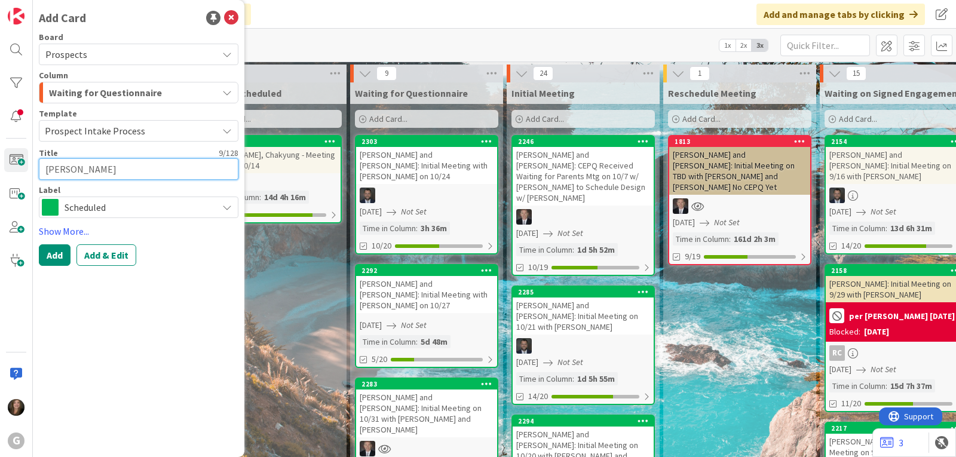
type textarea "x"
type textarea "[PERSON_NAME]"
type textarea "x"
type textarea "[PERSON_NAME]"
type textarea "x"
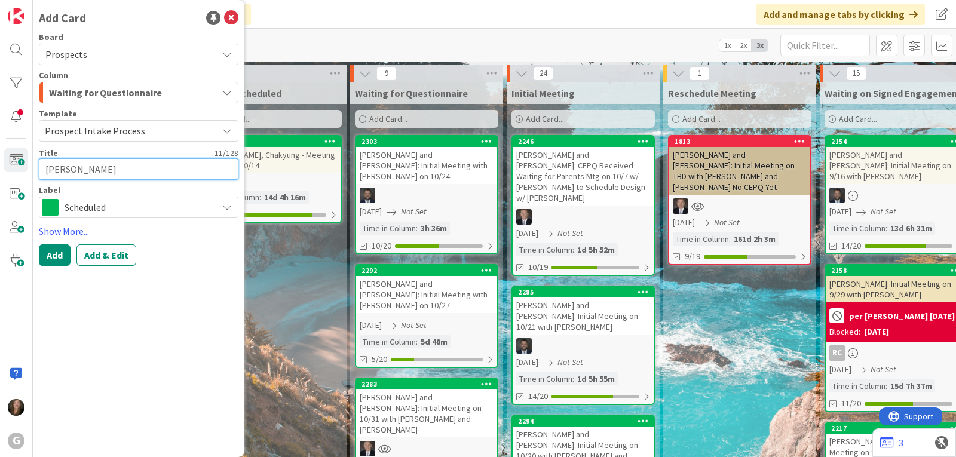
type textarea "[PERSON_NAME]"
type textarea "x"
type textarea "[PERSON_NAME] an"
type textarea "x"
type textarea "[PERSON_NAME] and"
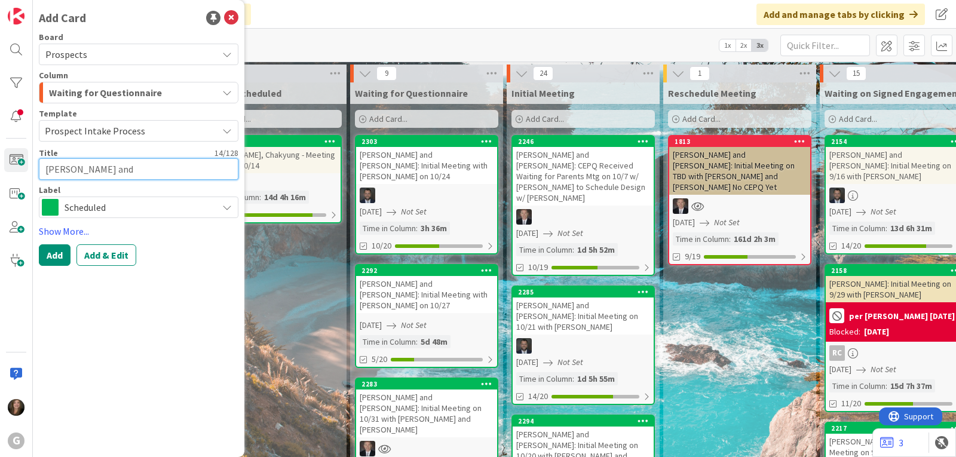
type textarea "x"
type textarea "[PERSON_NAME] and"
type textarea "x"
type textarea "[PERSON_NAME] and B"
type textarea "x"
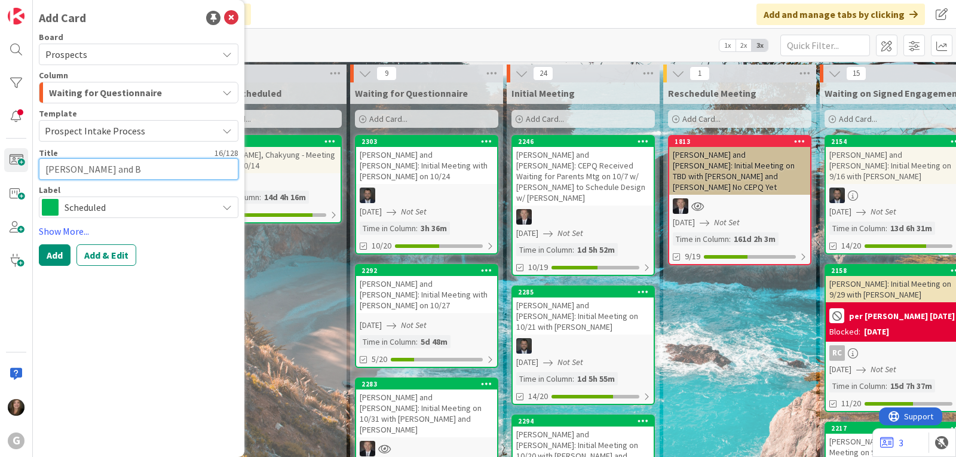
type textarea "[PERSON_NAME] and Be"
type textarea "x"
type textarea "[PERSON_NAME] and Bec"
type textarea "x"
type textarea "[PERSON_NAME] and [PERSON_NAME]"
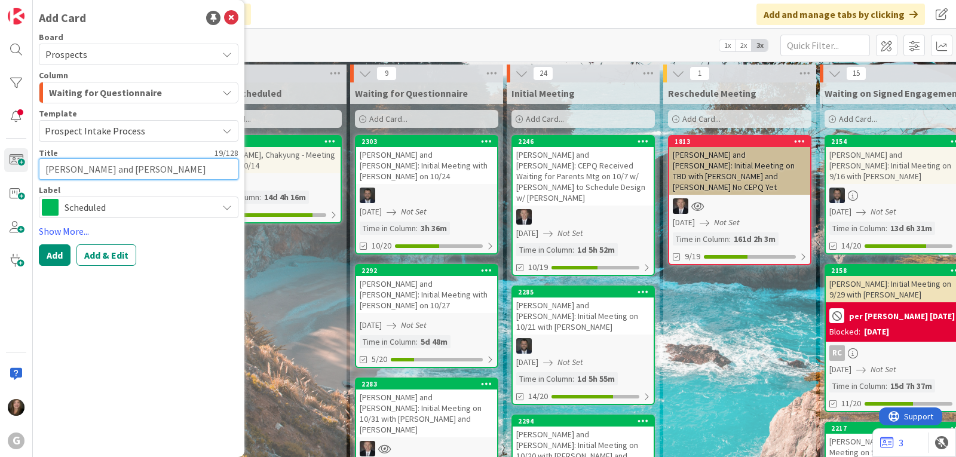
type textarea "x"
type textarea "[PERSON_NAME] and [PERSON_NAME]"
type textarea "x"
type textarea "[PERSON_NAME] and [PERSON_NAME]"
type textarea "x"
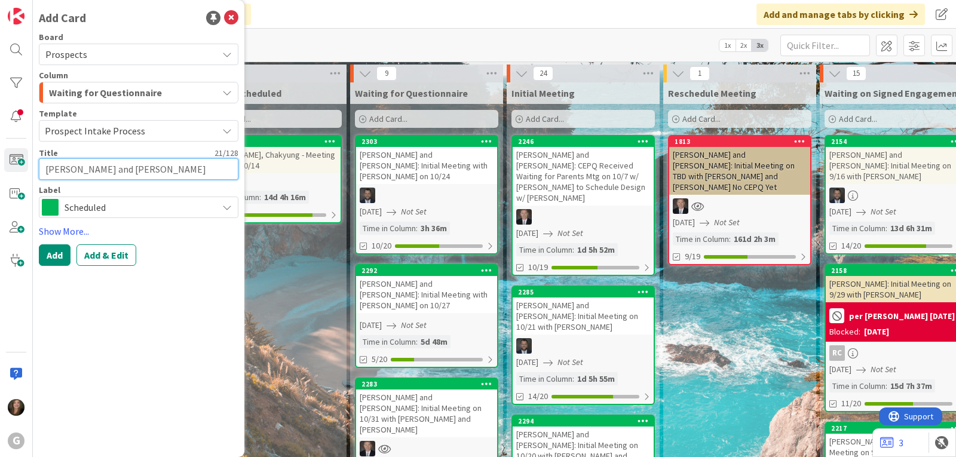
type textarea "[PERSON_NAME] and [PERSON_NAME]"
type textarea "x"
type textarea "[PERSON_NAME] and [PERSON_NAME]"
type textarea "x"
type textarea "[PERSON_NAME] and [PERSON_NAME],"
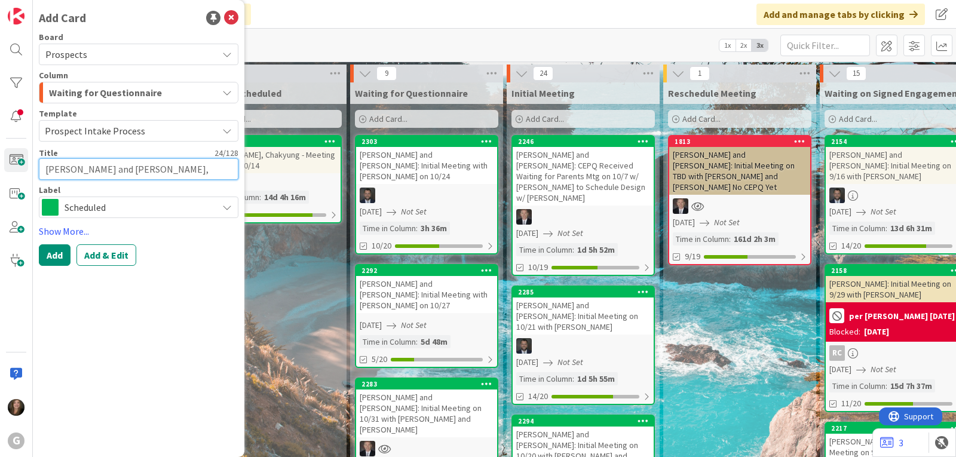
type textarea "x"
type textarea "[PERSON_NAME] and [PERSON_NAME],"
type textarea "x"
type textarea "[PERSON_NAME] and [PERSON_NAME], D"
type textarea "x"
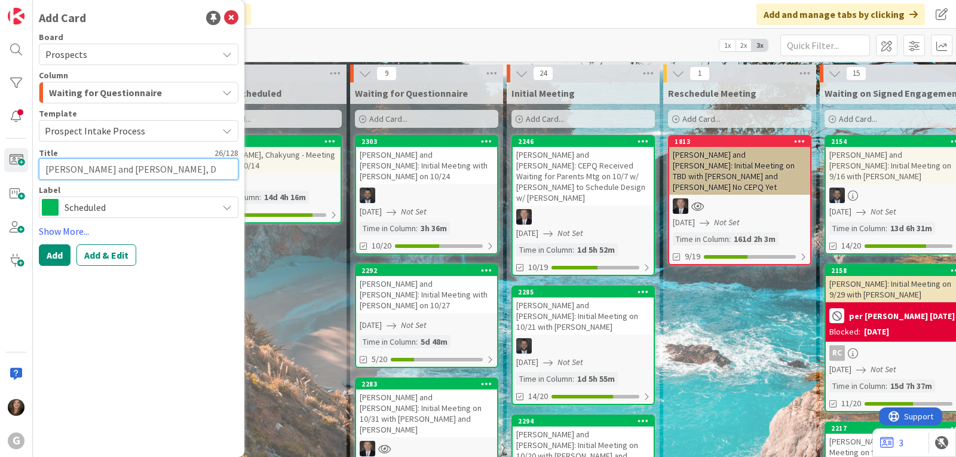
type textarea "[PERSON_NAME] and [PERSON_NAME], Di"
type textarea "x"
type textarea "[PERSON_NAME] and [PERSON_NAME], Dia"
type textarea "x"
type textarea "[PERSON_NAME] and [PERSON_NAME]"
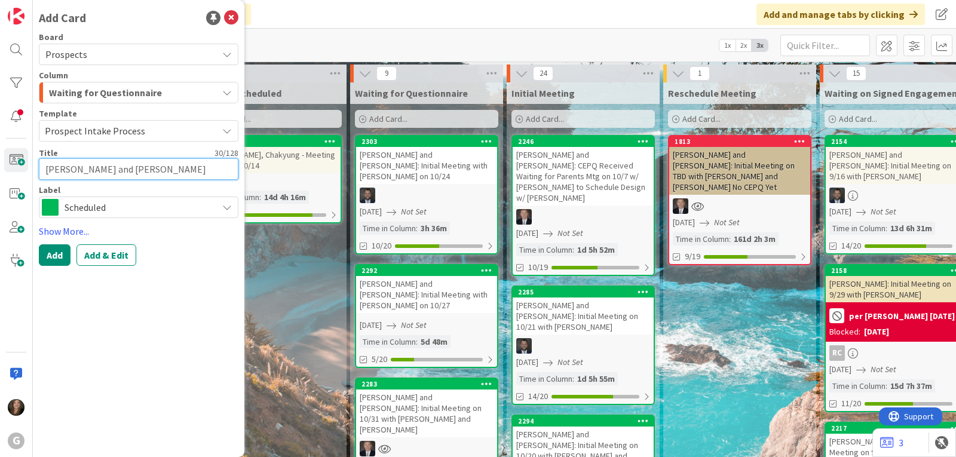
type textarea "x"
type textarea "[PERSON_NAME] and [PERSON_NAME]"
type textarea "x"
type textarea "[PERSON_NAME] and [PERSON_NAME]:"
type textarea "x"
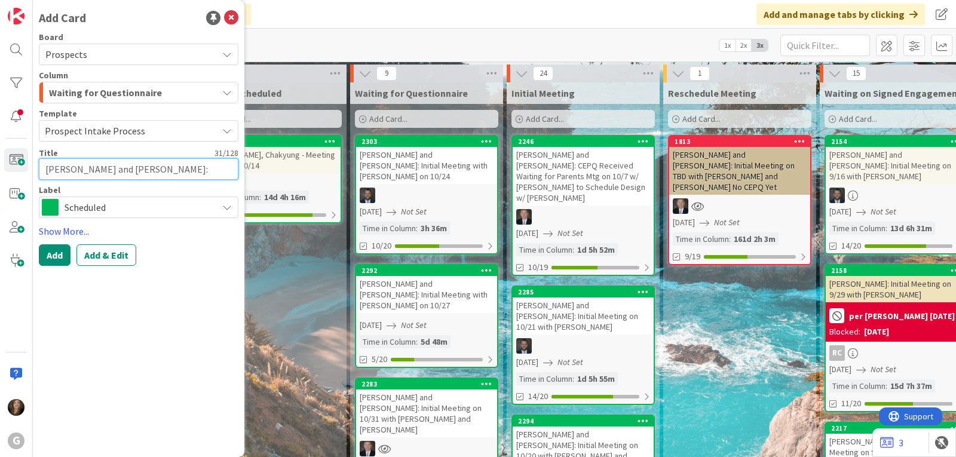
type textarea "[PERSON_NAME] and [PERSON_NAME]:"
type textarea "x"
type textarea "[PERSON_NAME] and [PERSON_NAME]: I"
type textarea "x"
type textarea "[PERSON_NAME] and [PERSON_NAME]: In"
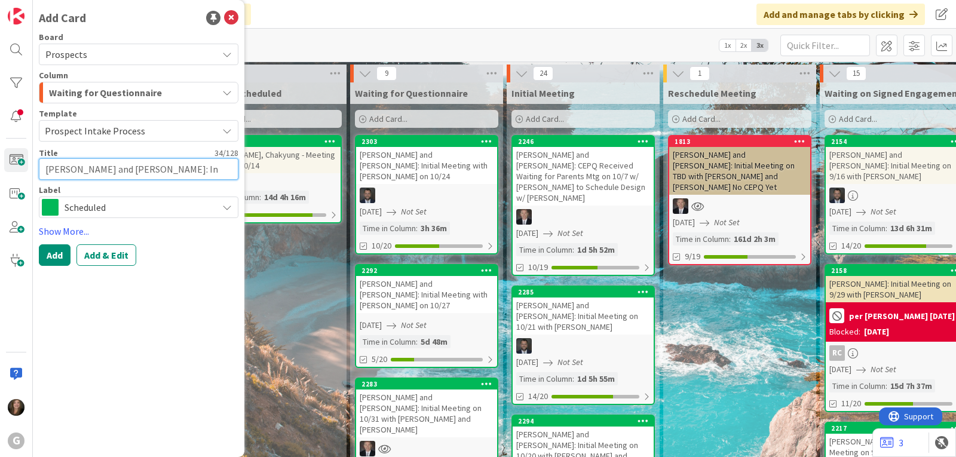
type textarea "x"
type textarea "[PERSON_NAME] and [PERSON_NAME]: Ini"
type textarea "x"
type textarea "[PERSON_NAME] and [PERSON_NAME]: Init"
type textarea "x"
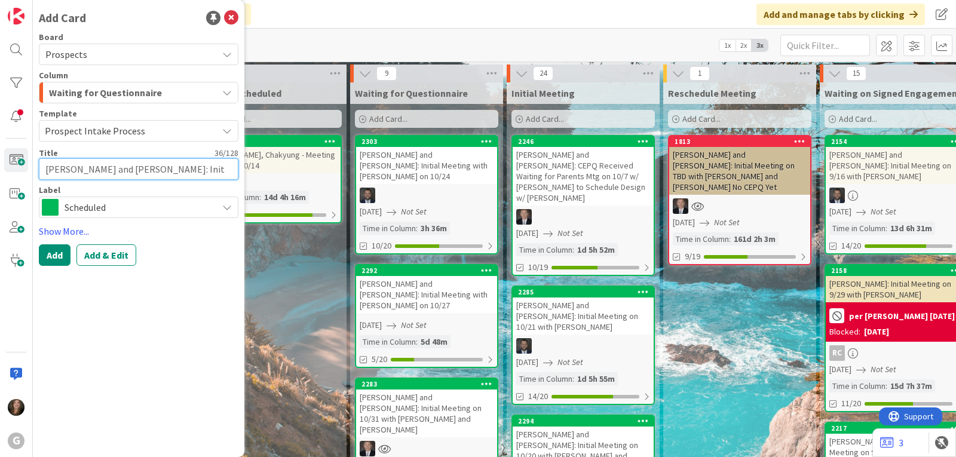
type textarea "[PERSON_NAME] and [PERSON_NAME]: Initi"
type textarea "x"
type textarea "[PERSON_NAME] and [PERSON_NAME]: Initia"
type textarea "x"
type textarea "[PERSON_NAME] and [PERSON_NAME]: Initial"
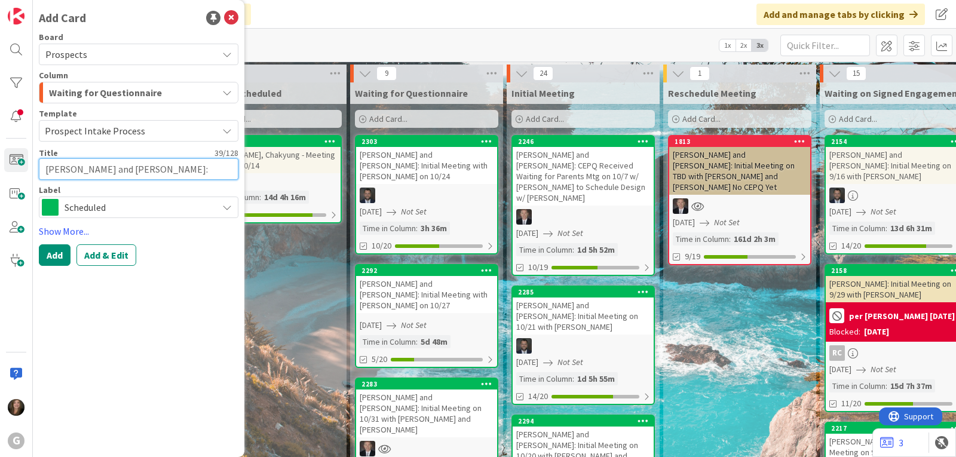
type textarea "x"
type textarea "[PERSON_NAME] and [PERSON_NAME]: Initial"
type textarea "x"
type textarea "[PERSON_NAME] and [PERSON_NAME]: Initial M"
type textarea "x"
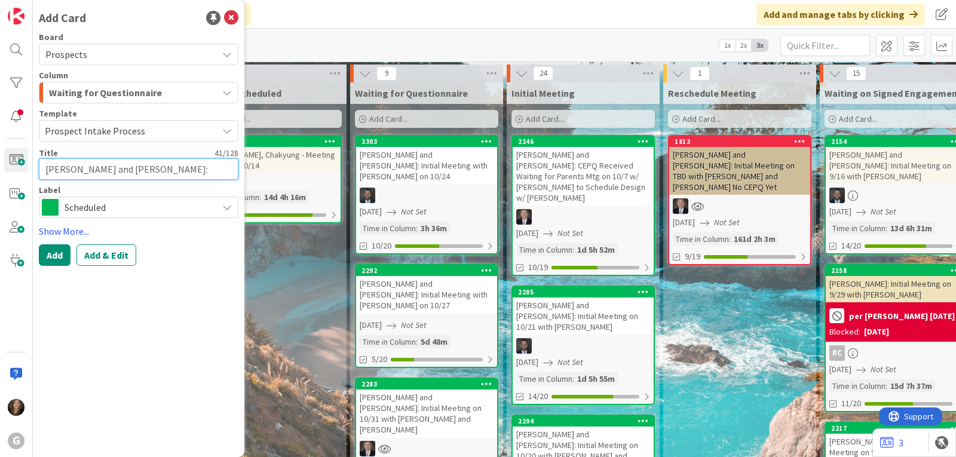
type textarea "[PERSON_NAME] and [PERSON_NAME]: Initial Me"
type textarea "x"
type textarea "[PERSON_NAME] and [PERSON_NAME]: Initial Mee"
type textarea "x"
type textarea "[PERSON_NAME] and [PERSON_NAME]: Initial Meet"
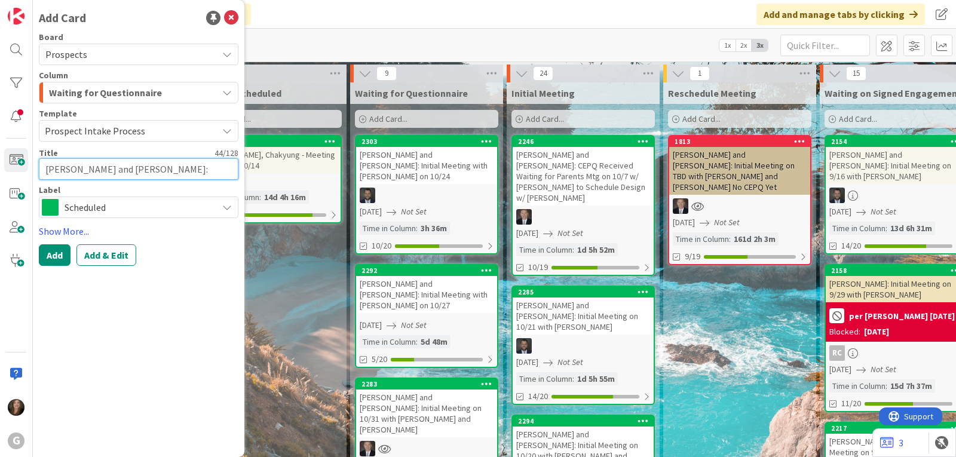
type textarea "x"
type textarea "[PERSON_NAME] and [PERSON_NAME]: Initial Meeti"
type textarea "x"
type textarea "[PERSON_NAME] and [PERSON_NAME]: Initial Meetin"
type textarea "x"
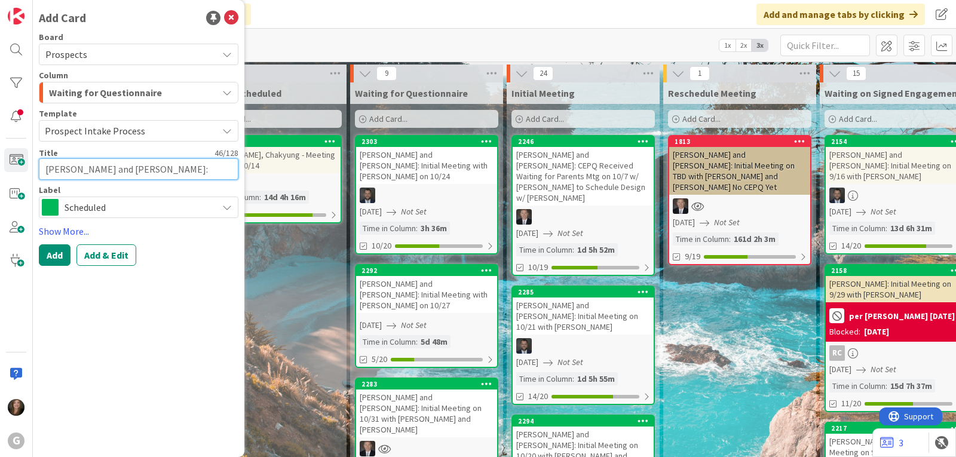
type textarea "[PERSON_NAME] and [PERSON_NAME]: Initial Meeting"
type textarea "x"
type textarea "[PERSON_NAME] and [PERSON_NAME]: Initial Meeting"
type textarea "x"
type textarea "[PERSON_NAME] and [PERSON_NAME]: Initial Meeting o"
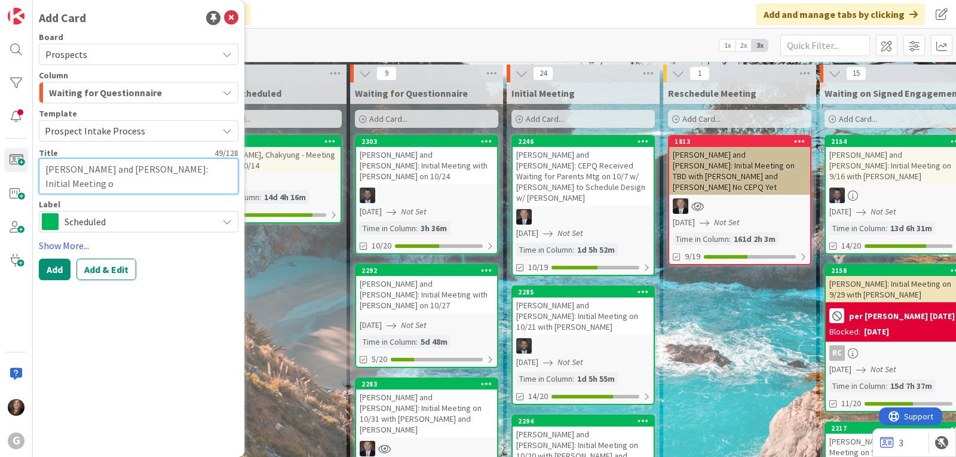
type textarea "x"
type textarea "[PERSON_NAME] and [PERSON_NAME]: Initial Meeting on"
type textarea "x"
type textarea "[PERSON_NAME] and [PERSON_NAME]: Initial Meeting on"
type textarea "x"
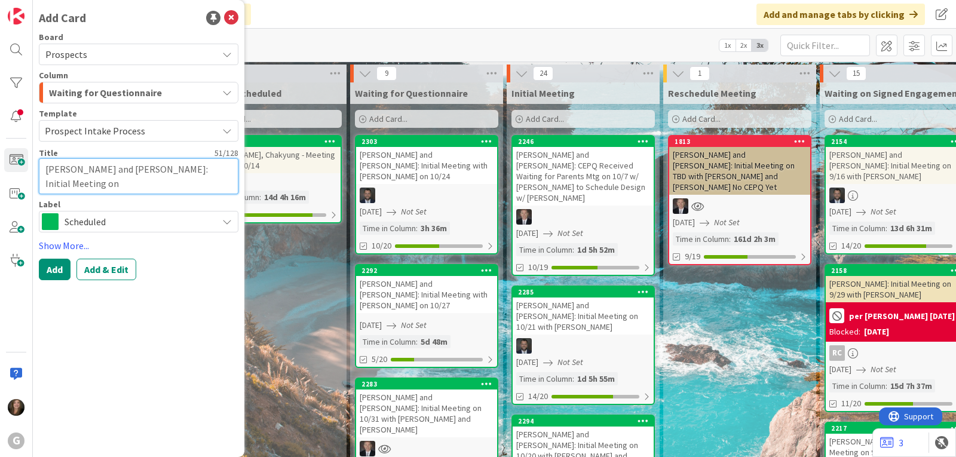
type textarea "[PERSON_NAME] and [PERSON_NAME]: Initial Meeting on 1"
type textarea "x"
type textarea "[PERSON_NAME] and [PERSON_NAME]: Initial Meeting on 10"
type textarea "x"
type textarea "[PERSON_NAME] and [PERSON_NAME]: Initial Meeting on 10/"
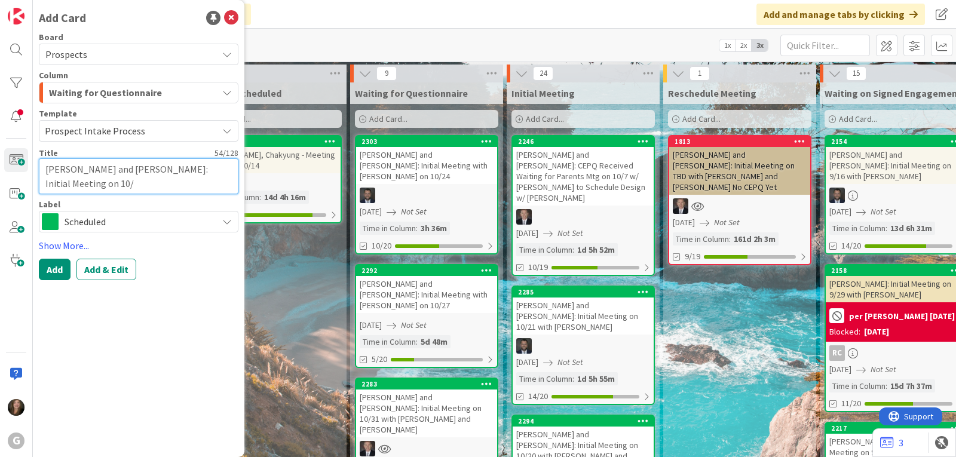
type textarea "x"
type textarea "[PERSON_NAME] and [PERSON_NAME]: Initial Meeting on 10/2"
type textarea "x"
type textarea "[PERSON_NAME] and [PERSON_NAME]: Initial Meeting on 10/28"
type textarea "x"
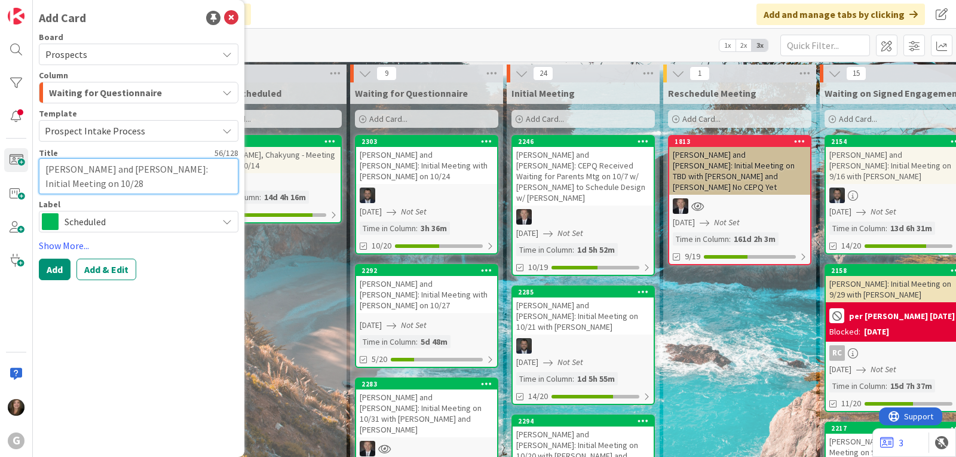
type textarea "[PERSON_NAME] and [PERSON_NAME]: Initial Meeting on 10/28"
type textarea "x"
type textarea "[PERSON_NAME] and [PERSON_NAME]: Initial Meeting on 10/28 w"
type textarea "x"
type textarea "[PERSON_NAME] and [PERSON_NAME]: Initial Meeting on 10/28 wi"
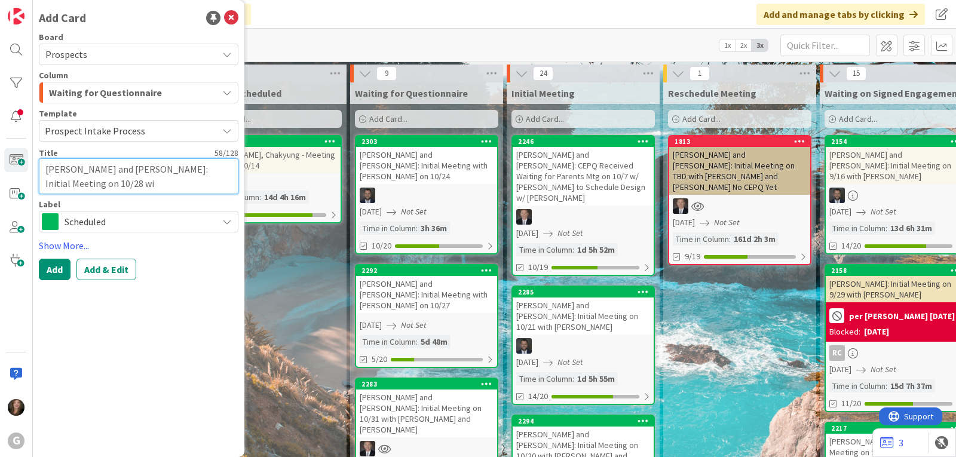
type textarea "x"
type textarea "[PERSON_NAME] and [PERSON_NAME]: Initial Meeting on 10/28 wit"
type textarea "x"
type textarea "[PERSON_NAME] and [PERSON_NAME]: Initial Meeting on 10/28 with"
type textarea "x"
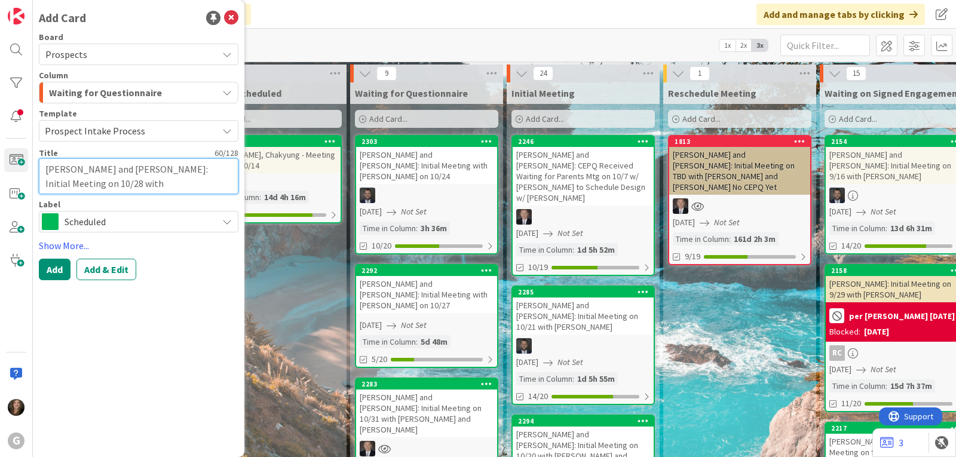
type textarea "[PERSON_NAME] and [PERSON_NAME]: Initial Meeting on 10/28 with"
type textarea "x"
type textarea "[PERSON_NAME] and [PERSON_NAME]: Initial Meeting on 10/28 with C"
type textarea "x"
type textarea "[PERSON_NAME] and [PERSON_NAME]: Initial Meeting on 10/28 with [PERSON_NAME]"
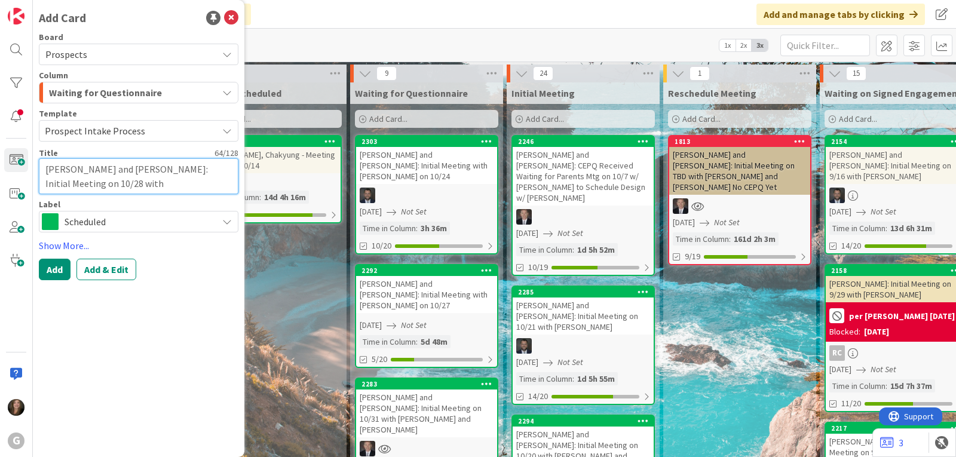
type textarea "x"
type textarea "[PERSON_NAME] and [PERSON_NAME]: Initial Meeting on 10/28 with Chr"
type textarea "x"
type textarea "[PERSON_NAME] and [PERSON_NAME]: Initial Meeting on 10/28 with Chri"
type textarea "x"
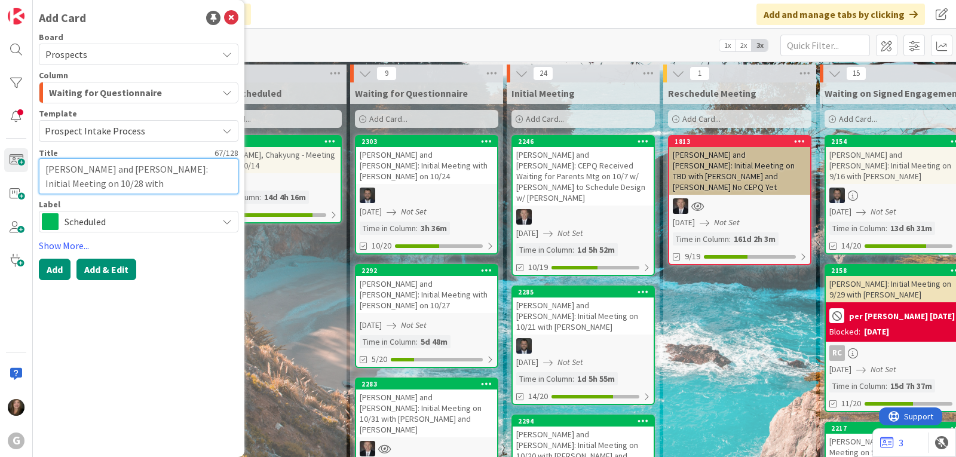
type textarea "[PERSON_NAME] and [PERSON_NAME]: Initial Meeting on 10/28 with [PERSON_NAME]"
click at [91, 274] on button "Add & Edit" at bounding box center [106, 270] width 60 height 22
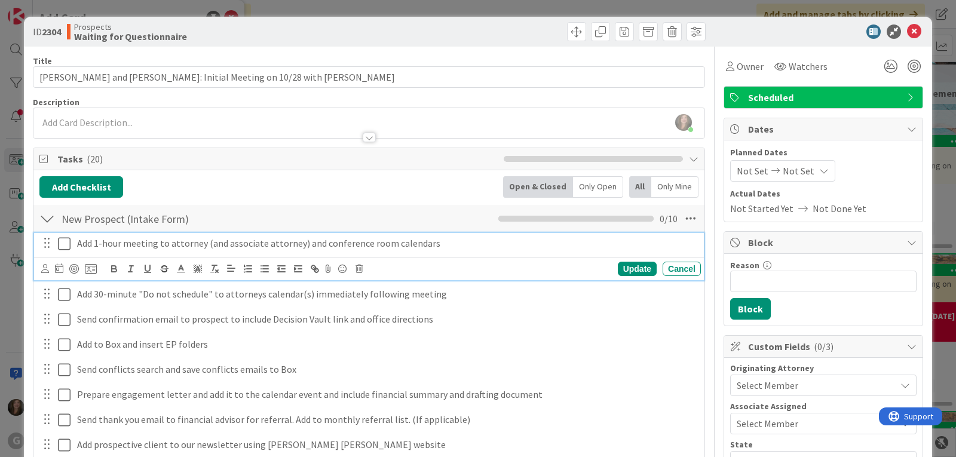
click at [62, 244] on icon at bounding box center [64, 244] width 13 height 14
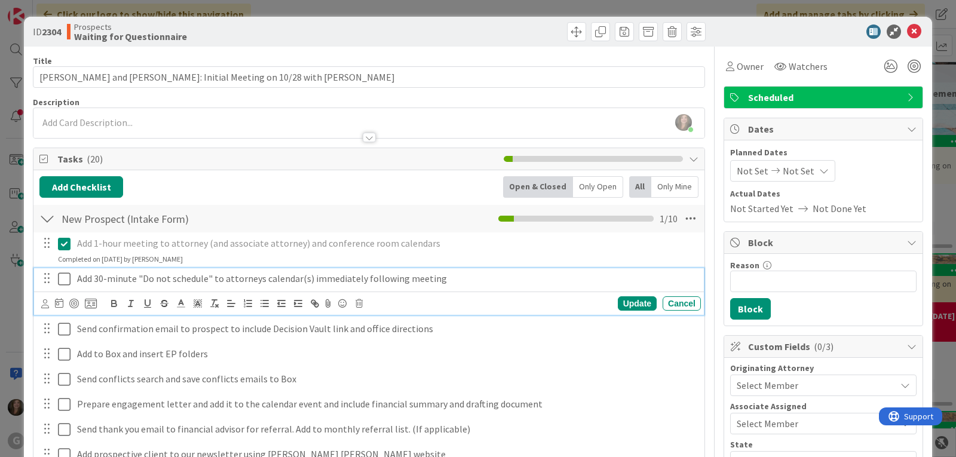
click at [61, 275] on icon at bounding box center [64, 279] width 13 height 14
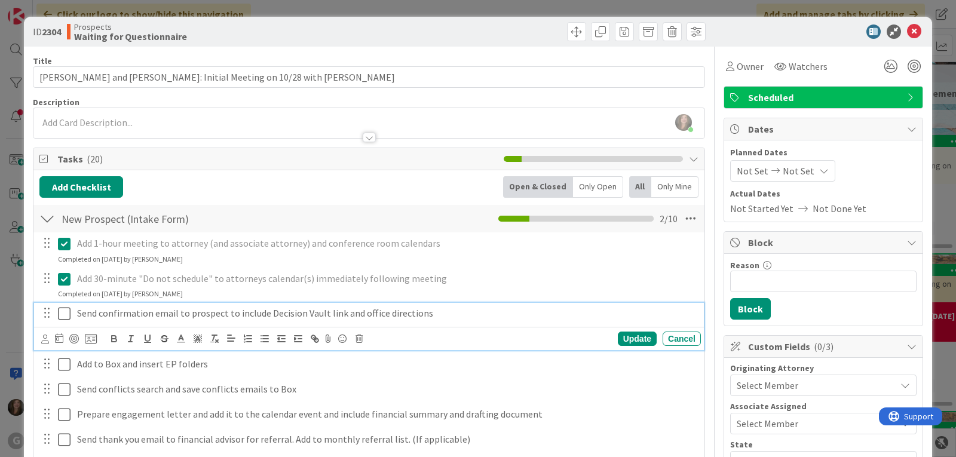
click at [61, 308] on icon at bounding box center [64, 313] width 13 height 14
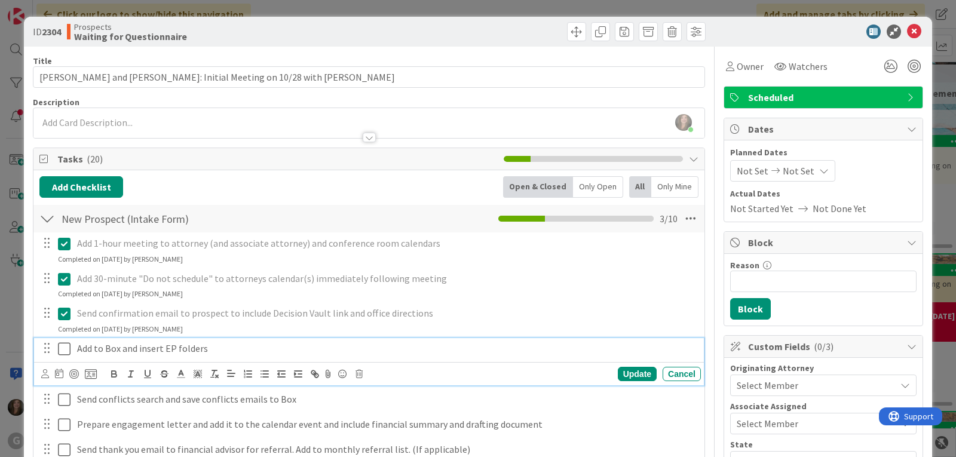
click at [62, 345] on icon at bounding box center [64, 349] width 13 height 14
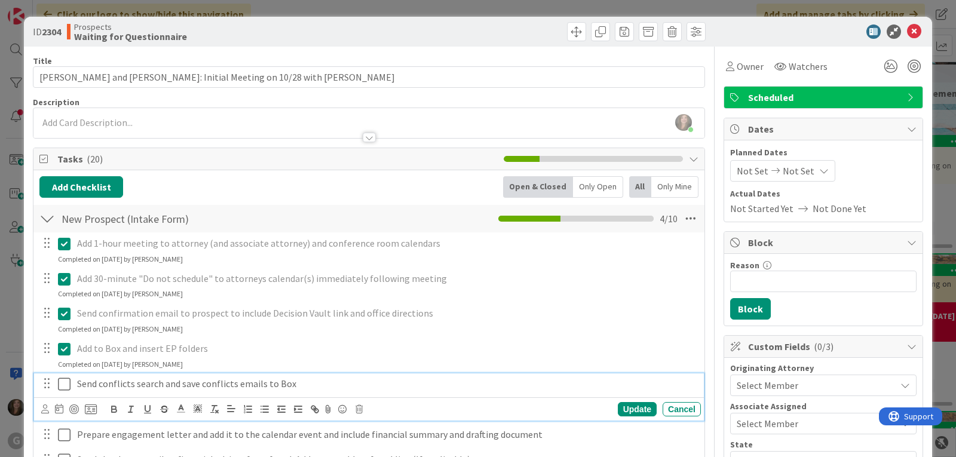
click at [62, 385] on icon at bounding box center [64, 384] width 13 height 14
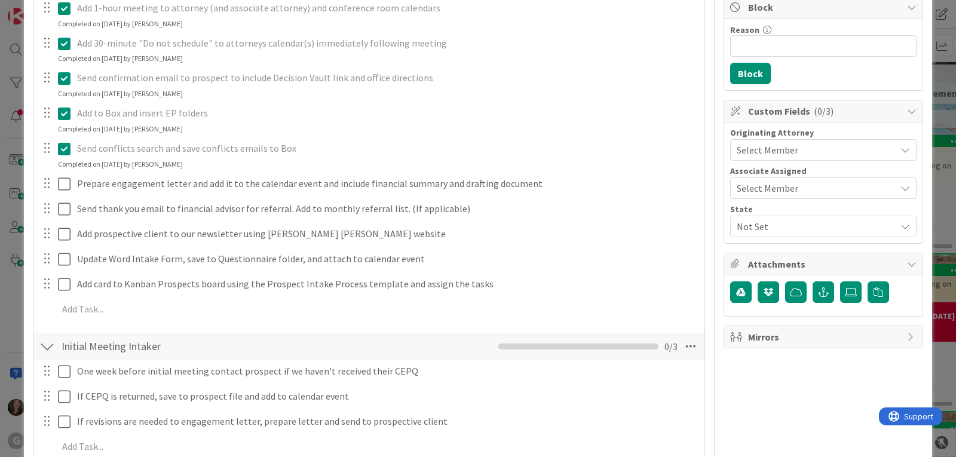
scroll to position [239, 0]
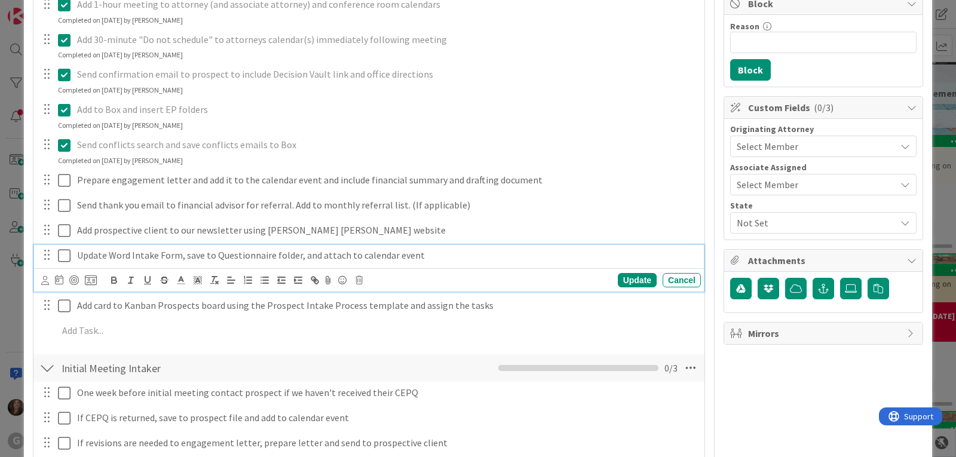
click at [65, 257] on icon at bounding box center [64, 256] width 13 height 14
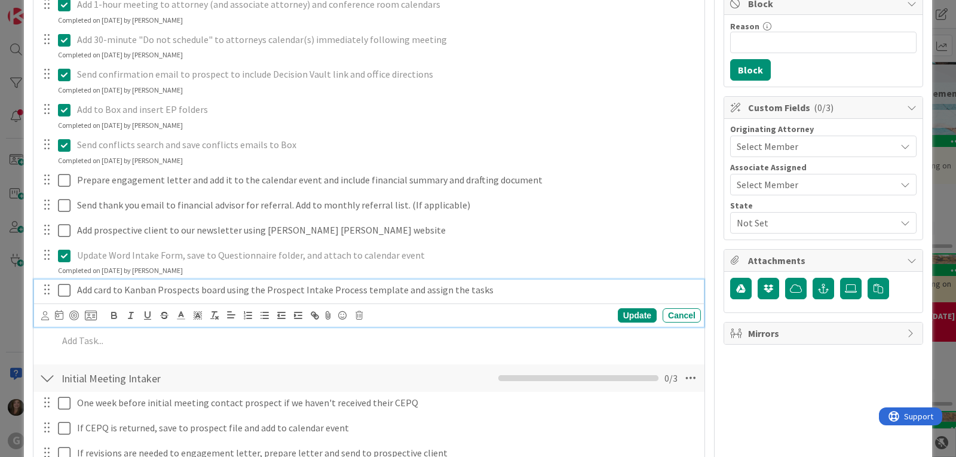
click at [63, 291] on icon at bounding box center [64, 290] width 13 height 14
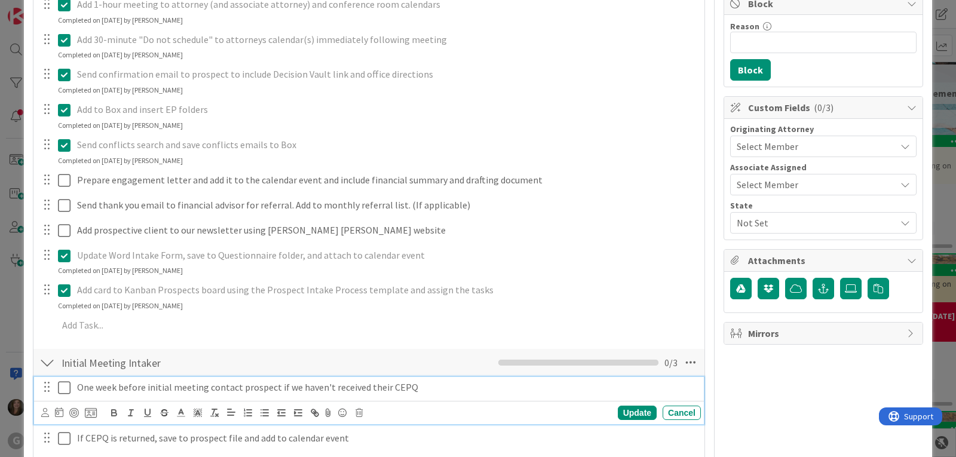
click at [103, 389] on p "One week before initial meeting contact prospect if we haven't received their C…" at bounding box center [386, 388] width 619 height 14
click at [56, 410] on icon at bounding box center [59, 412] width 8 height 10
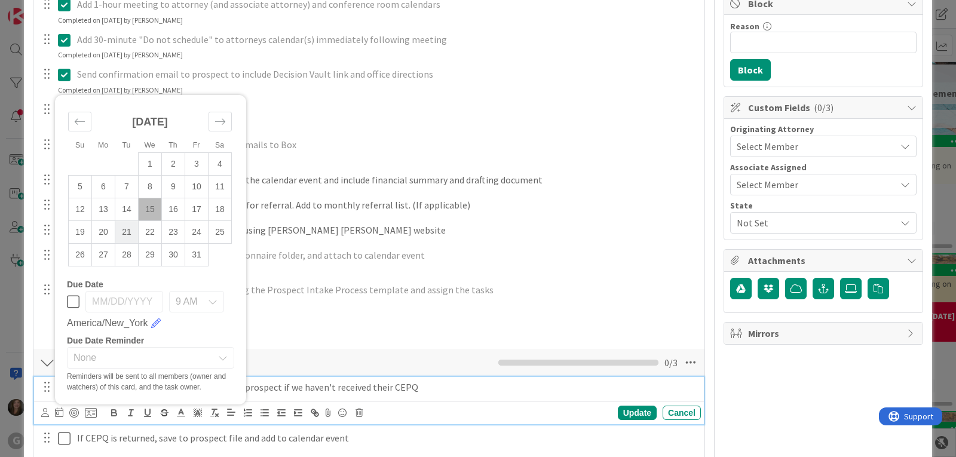
click at [130, 233] on td "21" at bounding box center [126, 231] width 23 height 23
type input "[DATE]"
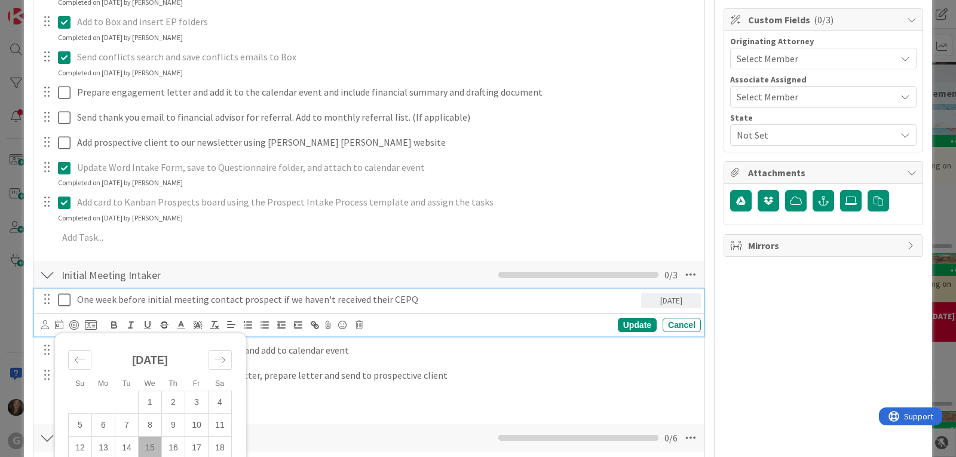
scroll to position [358, 0]
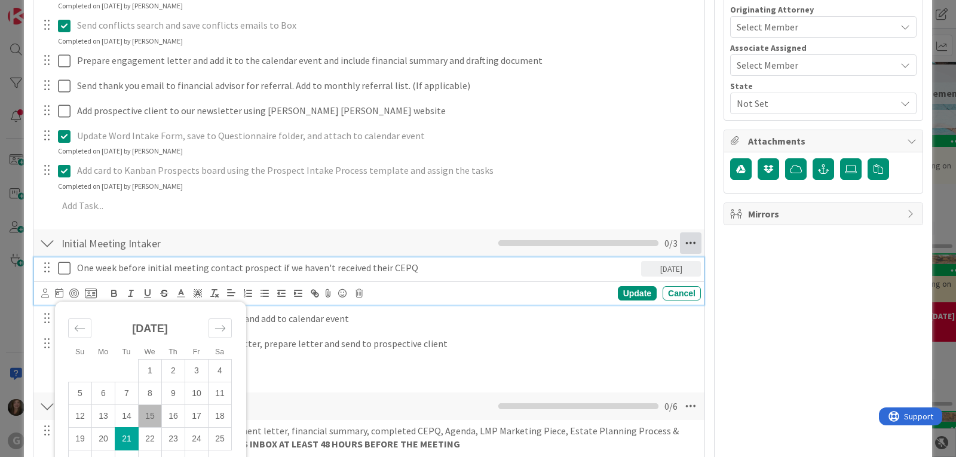
click at [681, 237] on icon at bounding box center [691, 243] width 22 height 22
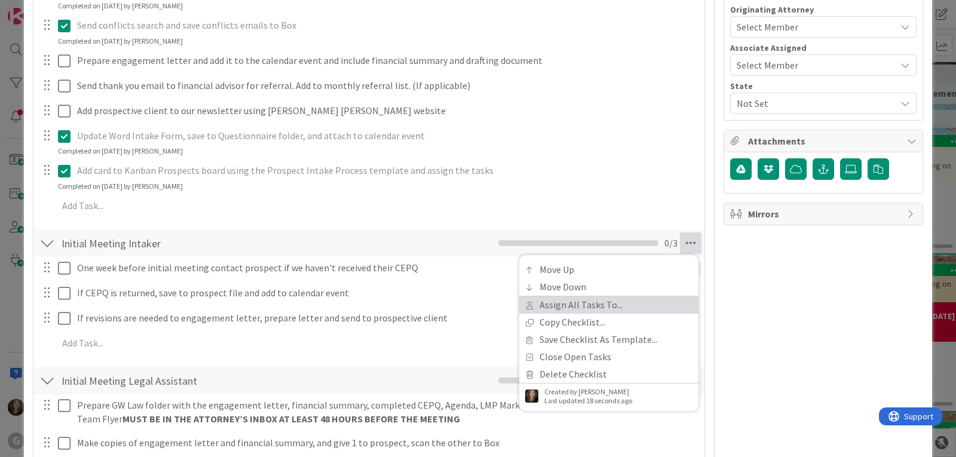
click at [574, 305] on link "Assign All Tasks To..." at bounding box center [608, 304] width 179 height 17
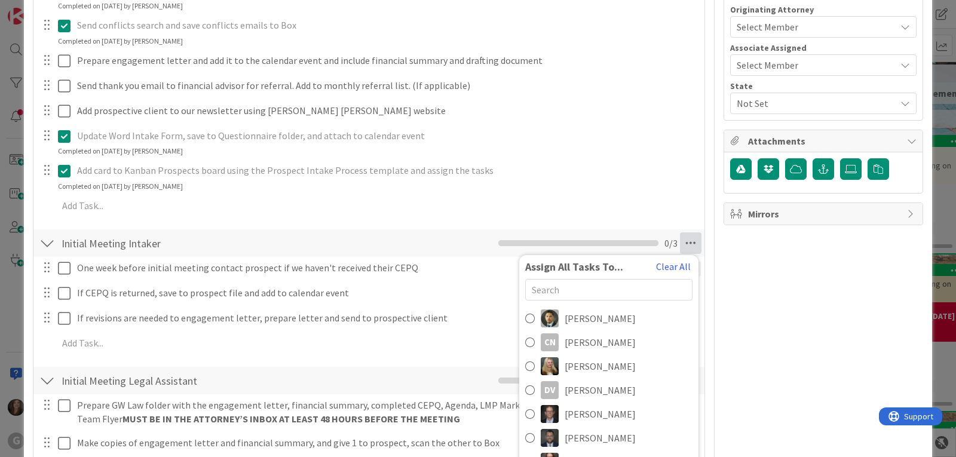
scroll to position [478, 0]
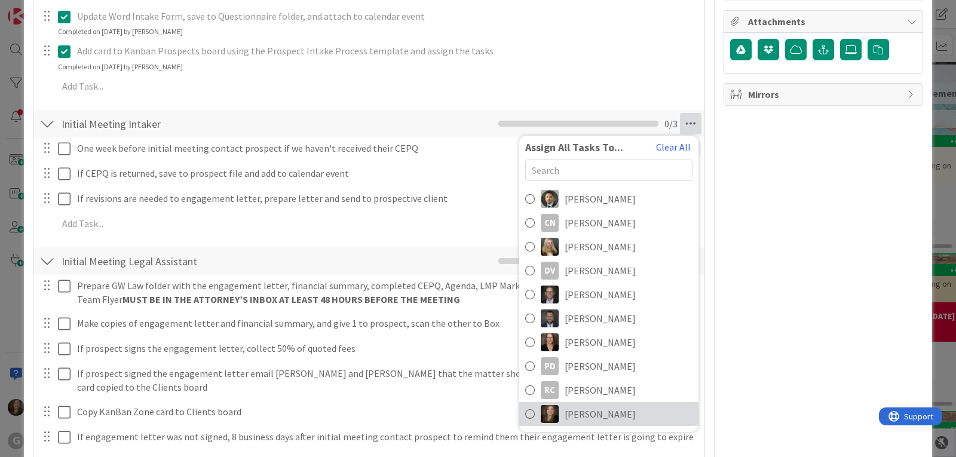
click at [572, 412] on span "[PERSON_NAME]" at bounding box center [600, 414] width 71 height 14
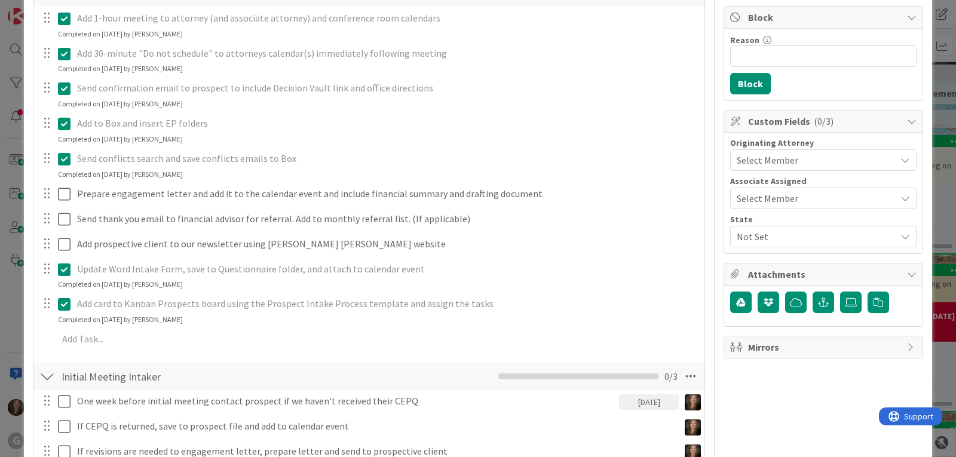
scroll to position [179, 0]
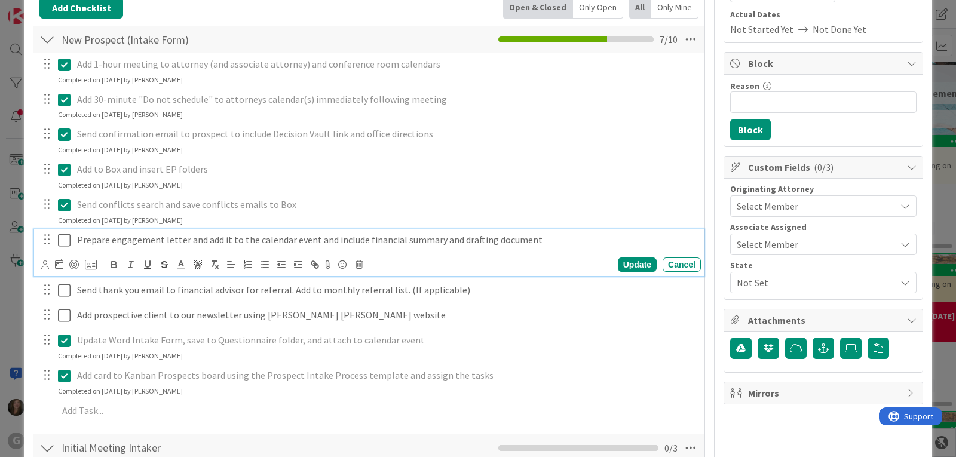
click at [92, 243] on p "Prepare engagement letter and add it to the calendar event and include financia…" at bounding box center [386, 240] width 619 height 14
click at [360, 265] on icon at bounding box center [358, 264] width 7 height 8
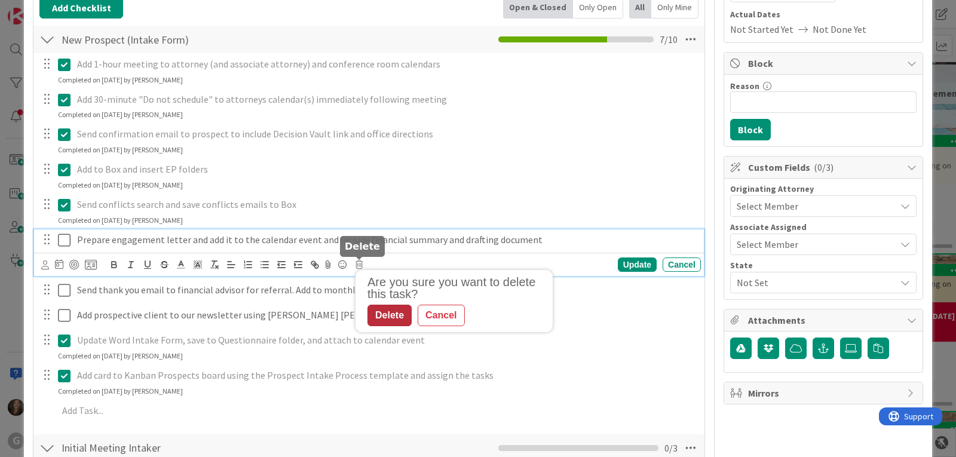
click at [386, 322] on div "Delete" at bounding box center [389, 316] width 44 height 22
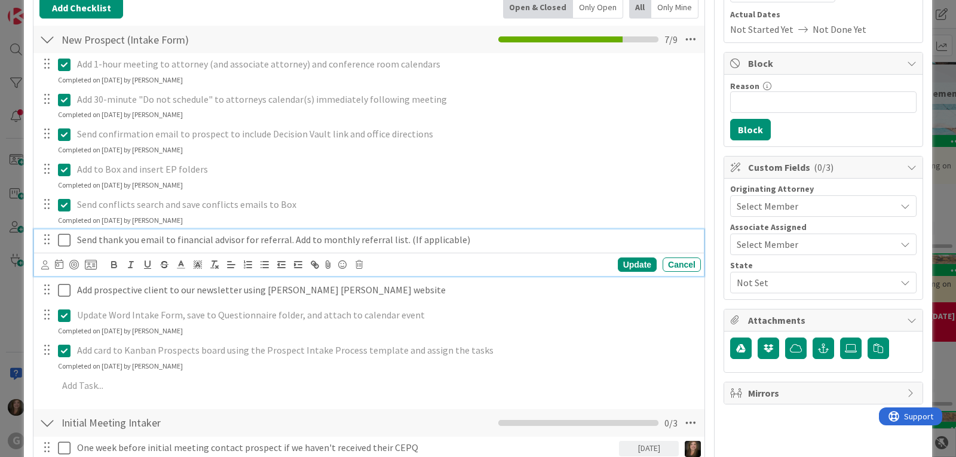
click at [210, 245] on p "Send thank you email to financial advisor for referral. Add to monthly referral…" at bounding box center [386, 240] width 619 height 14
click at [360, 263] on icon at bounding box center [358, 264] width 7 height 8
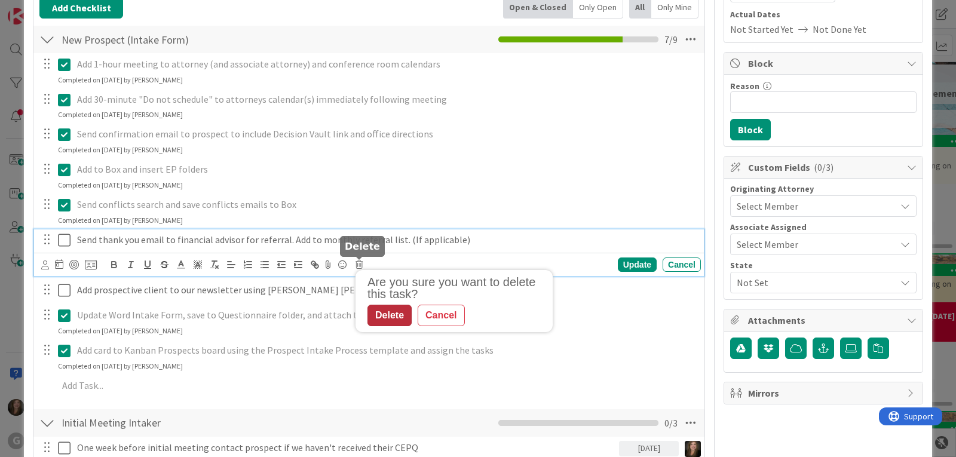
click at [387, 314] on div "Delete" at bounding box center [389, 316] width 44 height 22
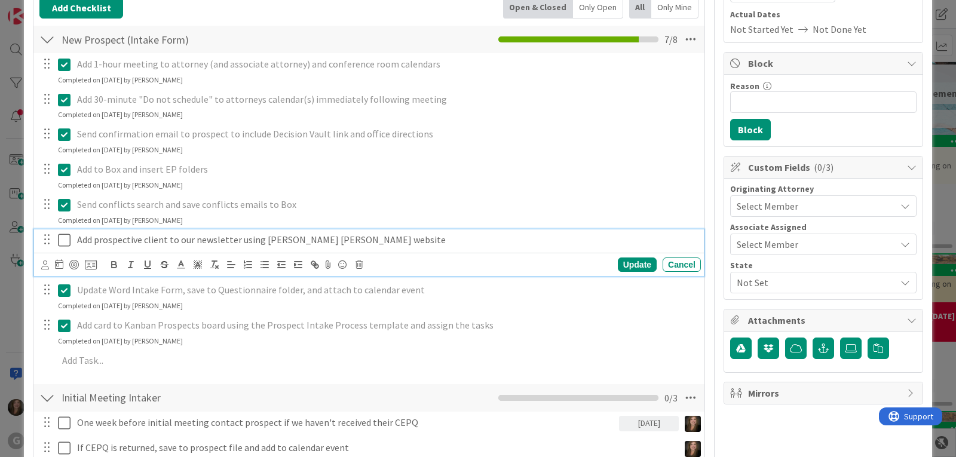
click at [326, 241] on p "Add prospective client to our newsletter using [PERSON_NAME] [PERSON_NAME] webs…" at bounding box center [386, 240] width 619 height 14
click at [358, 265] on icon at bounding box center [358, 264] width 7 height 8
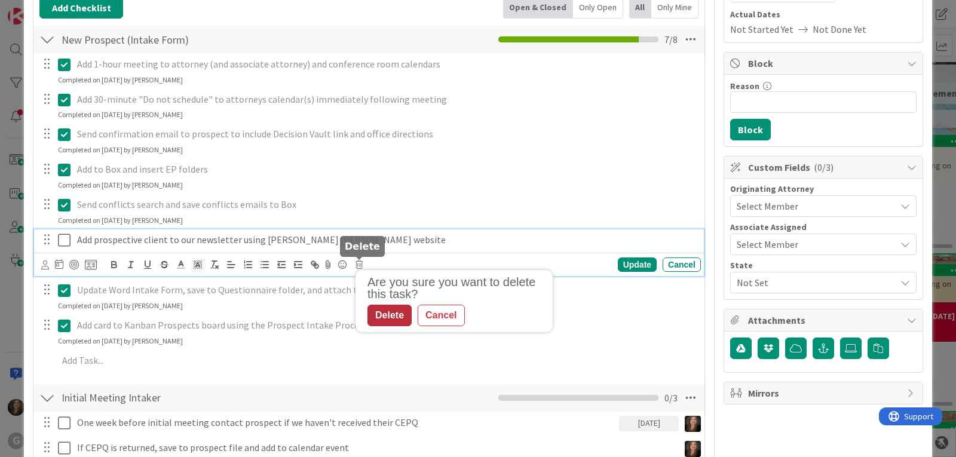
click at [385, 310] on div "Delete" at bounding box center [389, 316] width 44 height 22
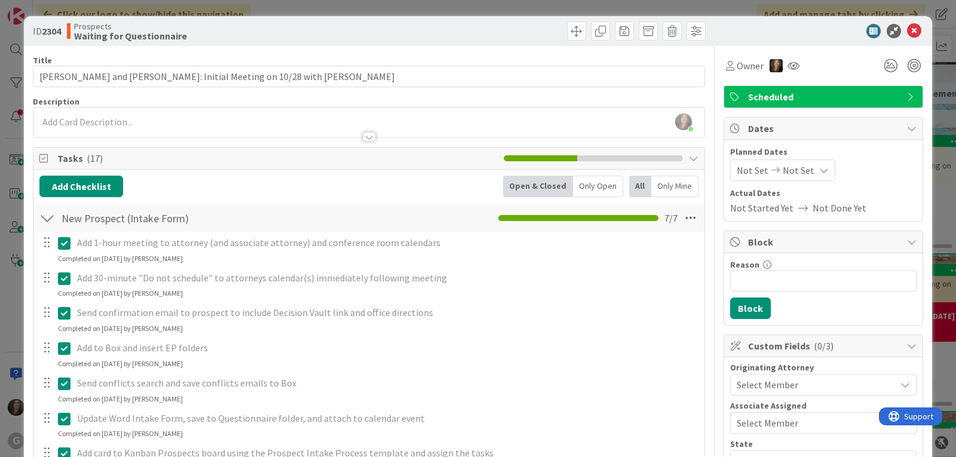
scroll to position [0, 0]
click at [741, 165] on span "Not Set" at bounding box center [753, 171] width 32 height 14
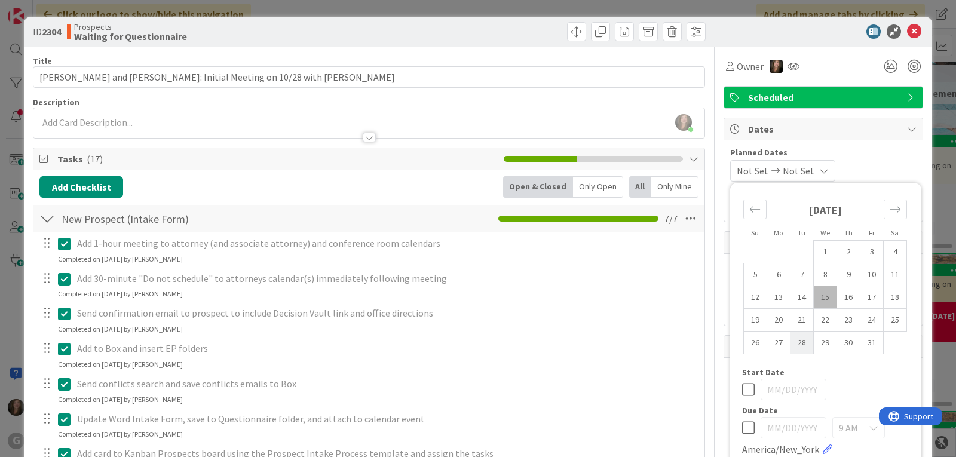
click at [793, 340] on td "28" at bounding box center [801, 343] width 23 height 23
type input "[DATE]"
click at [869, 151] on span "Planned Dates" at bounding box center [823, 152] width 186 height 13
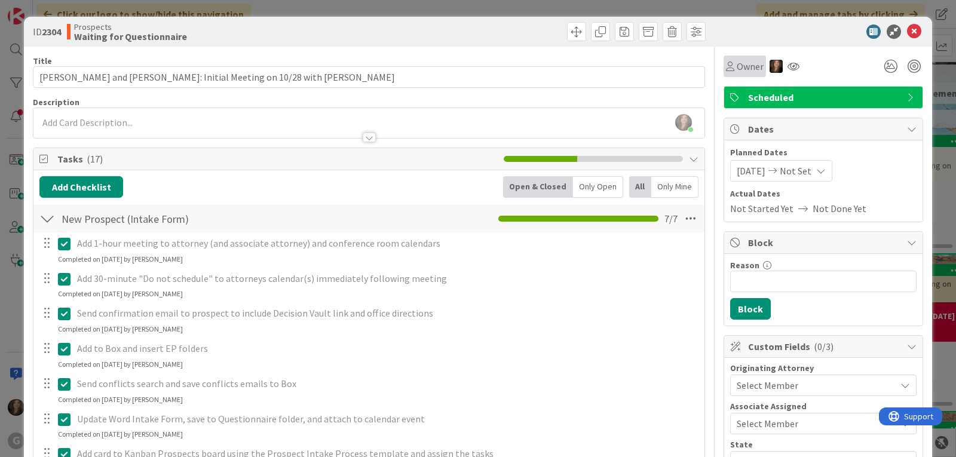
click at [726, 63] on icon at bounding box center [730, 67] width 8 height 10
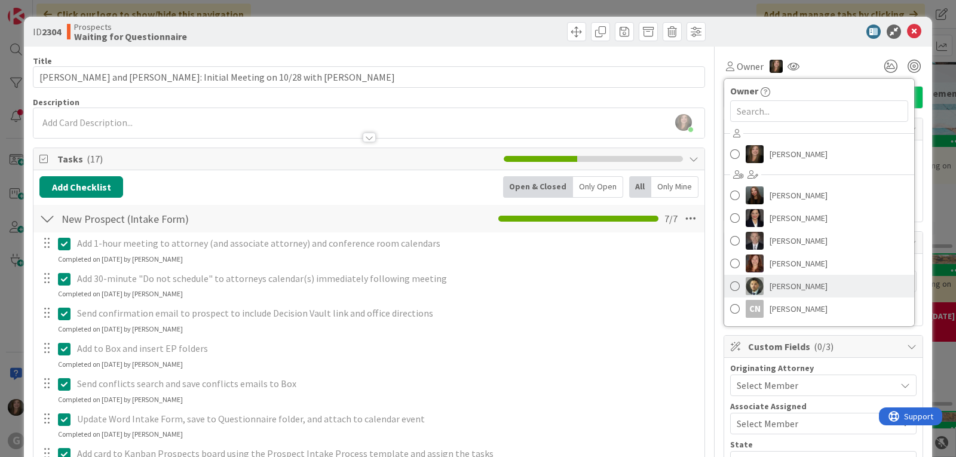
click at [758, 287] on link "[PERSON_NAME]" at bounding box center [819, 286] width 190 height 23
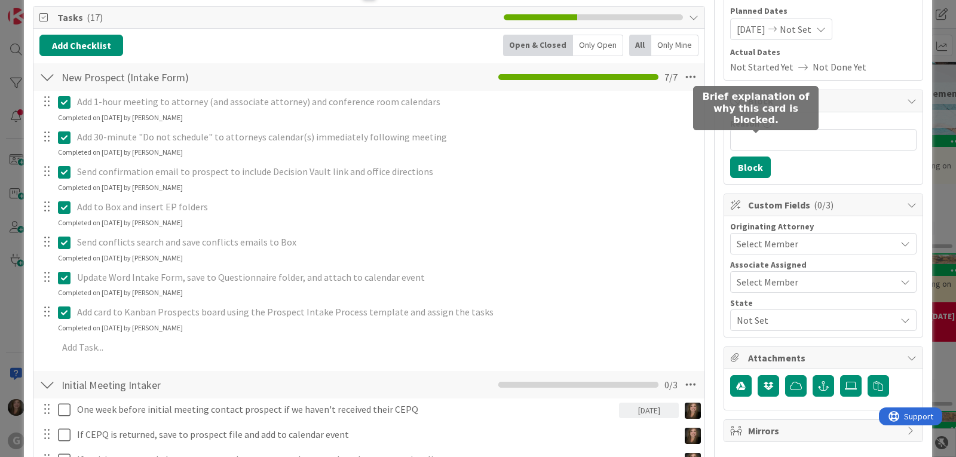
scroll to position [179, 0]
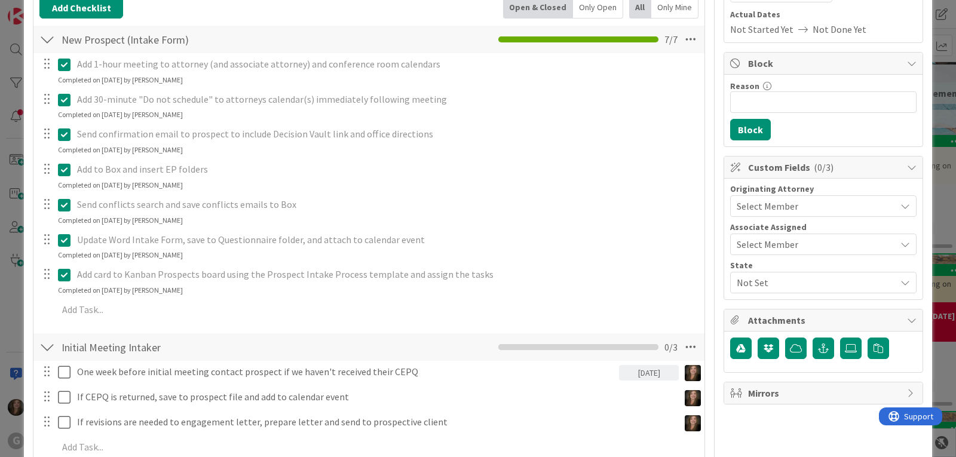
click at [761, 205] on span "Select Member" at bounding box center [768, 206] width 62 height 14
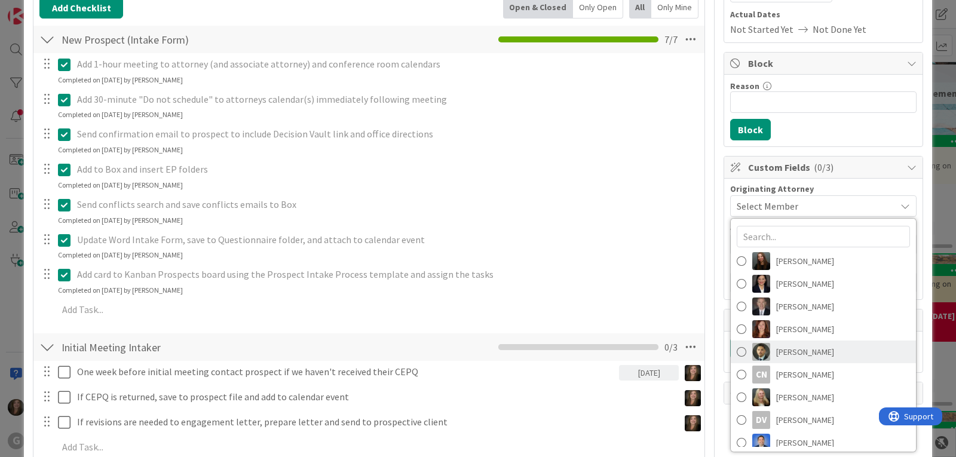
click at [752, 349] on img at bounding box center [761, 352] width 18 height 18
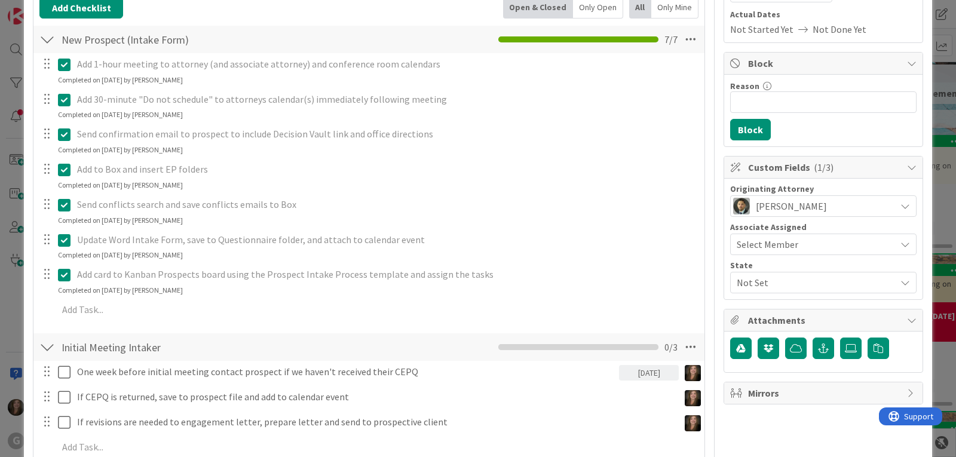
scroll to position [239, 0]
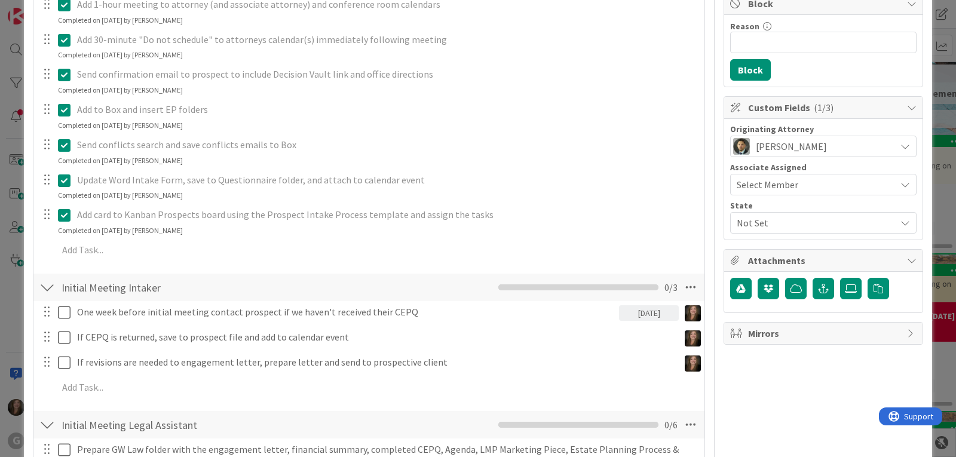
click at [743, 277] on div at bounding box center [823, 292] width 198 height 41
click at [743, 221] on span "Not Set" at bounding box center [816, 223] width 159 height 14
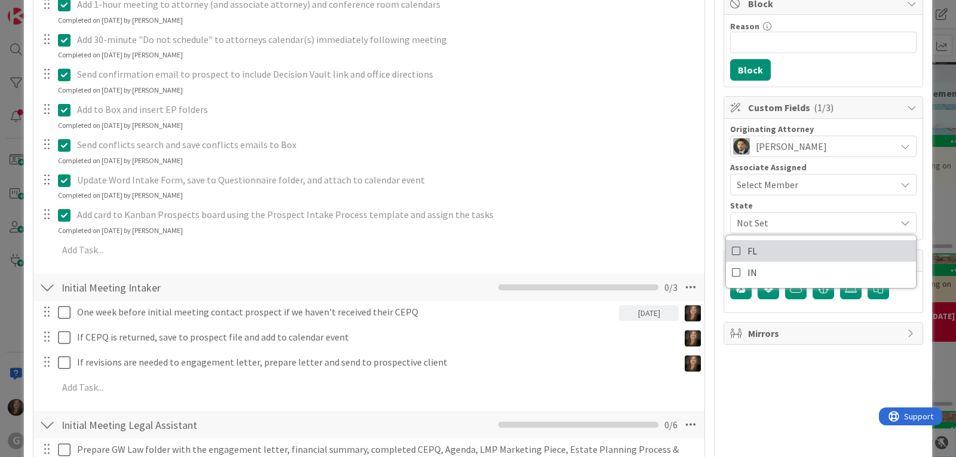
click at [732, 250] on icon at bounding box center [737, 251] width 10 height 18
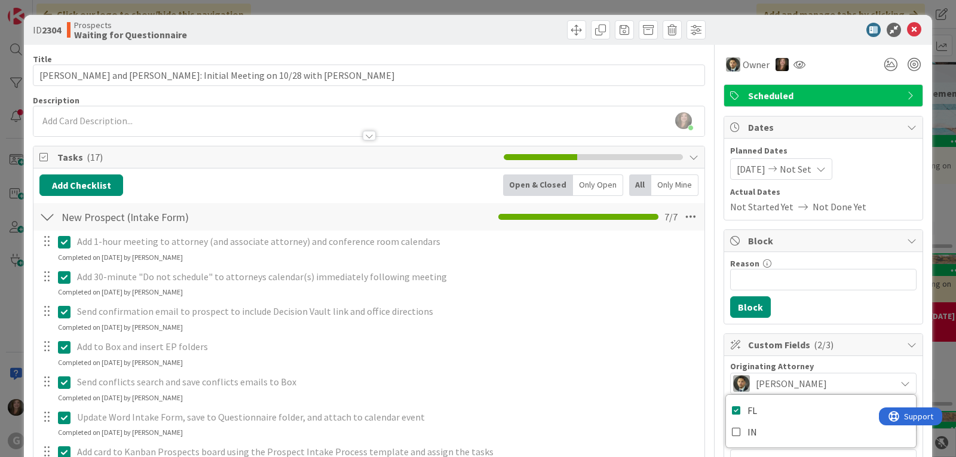
scroll to position [0, 0]
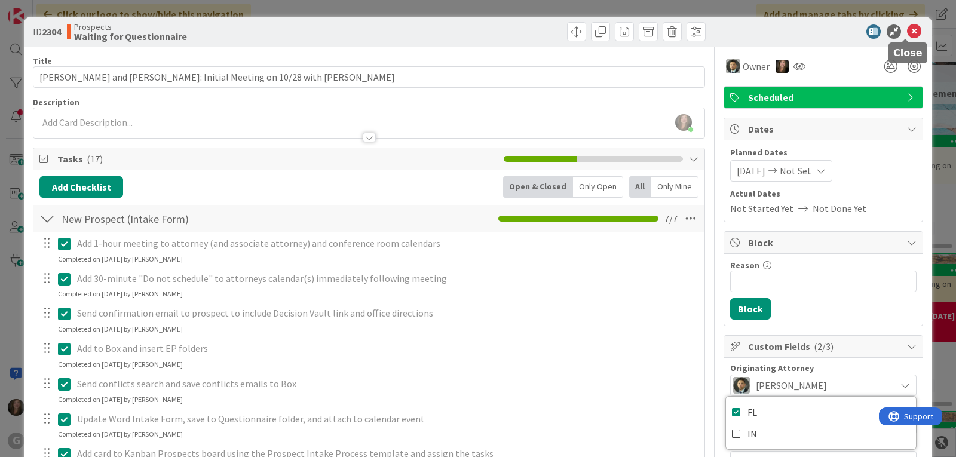
click at [907, 33] on icon at bounding box center [914, 31] width 14 height 14
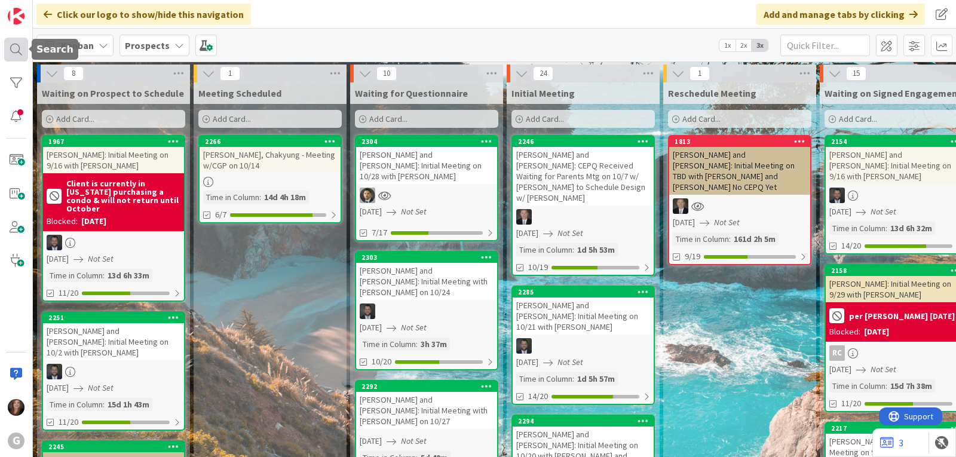
click at [26, 39] on div at bounding box center [16, 50] width 24 height 24
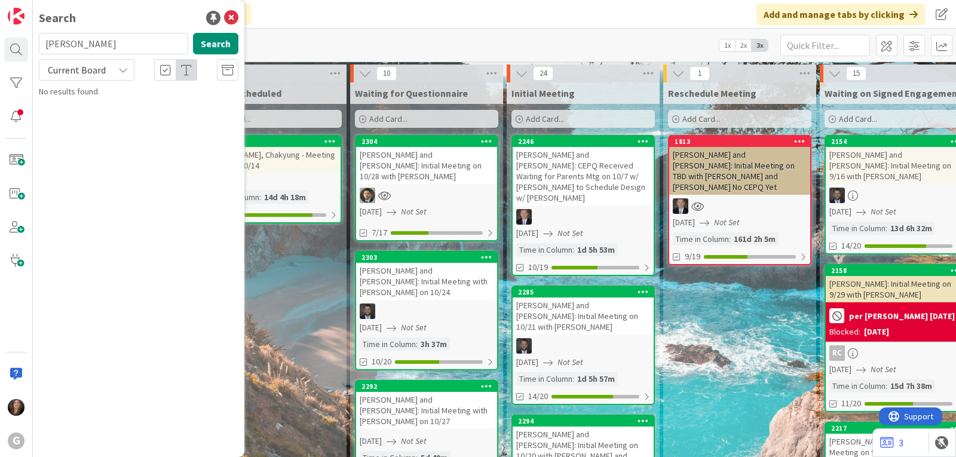
drag, startPoint x: 90, startPoint y: 40, endPoint x: 42, endPoint y: 39, distance: 48.4
click at [42, 39] on input "[PERSON_NAME]" at bounding box center [113, 44] width 149 height 22
type input "[PERSON_NAME]"
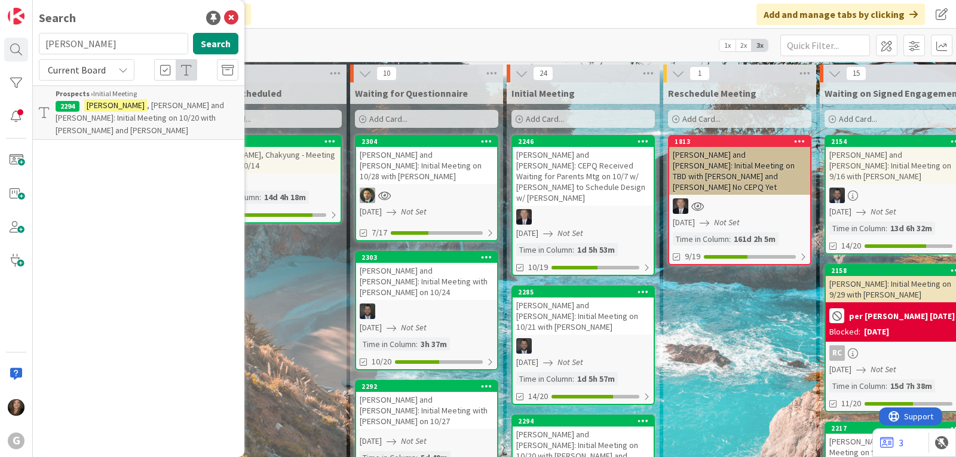
click at [107, 115] on span ", [PERSON_NAME] and [PERSON_NAME]: Initial Meeting on 10/20 with [PERSON_NAME] …" at bounding box center [140, 118] width 168 height 36
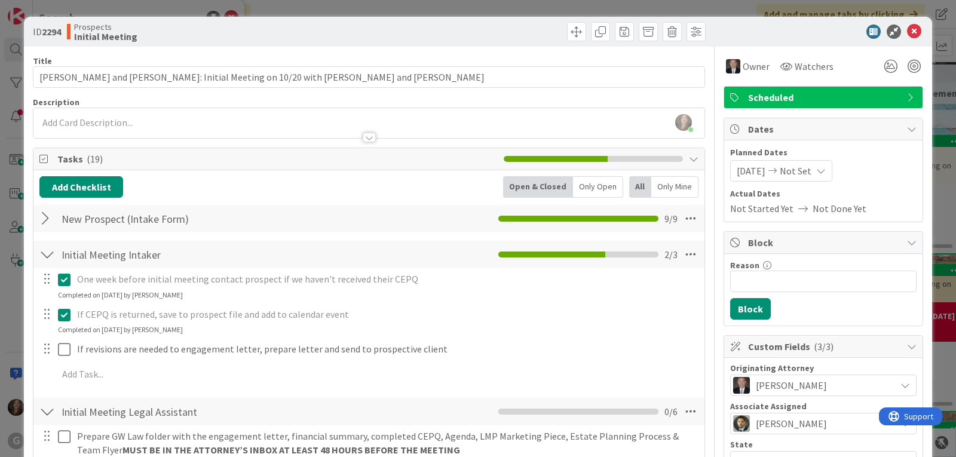
click at [41, 215] on div at bounding box center [47, 219] width 16 height 22
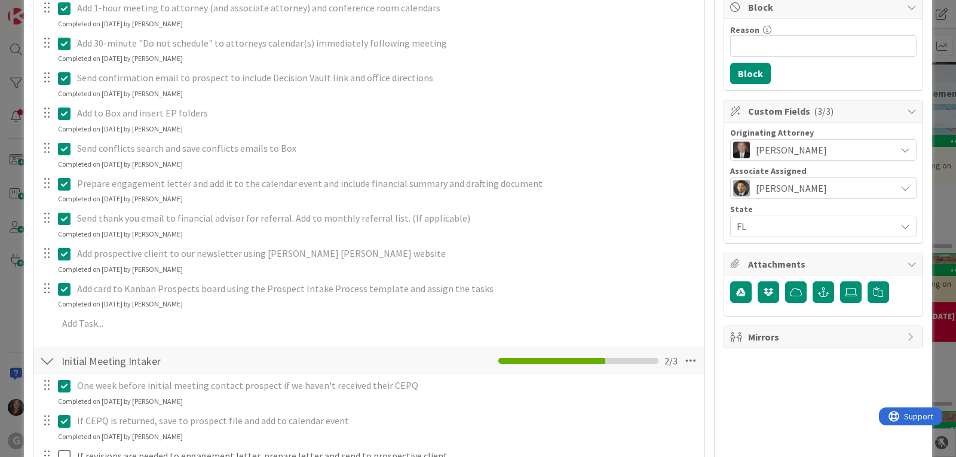
scroll to position [239, 0]
